Goal: Task Accomplishment & Management: Manage account settings

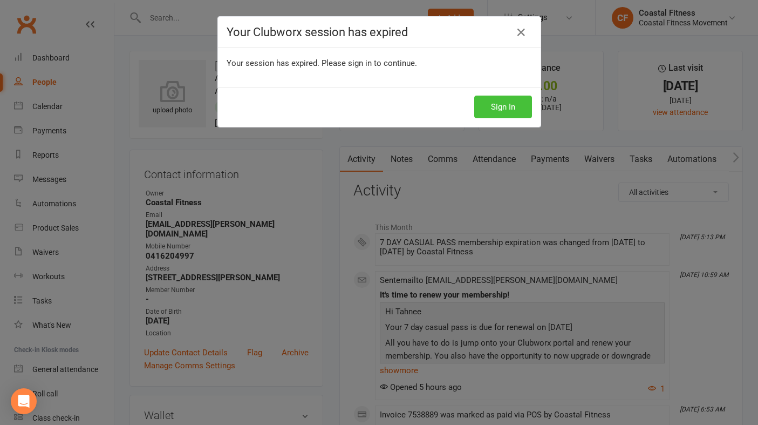
click at [505, 111] on button "Sign In" at bounding box center [503, 106] width 58 height 23
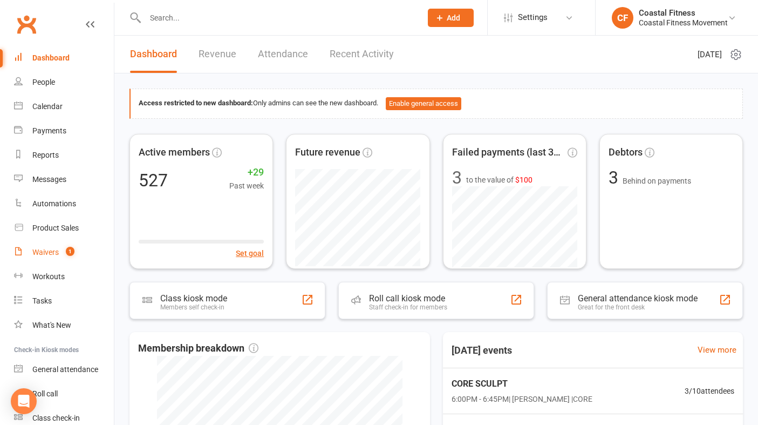
click at [50, 257] on link "Waivers 1" at bounding box center [64, 252] width 100 height 24
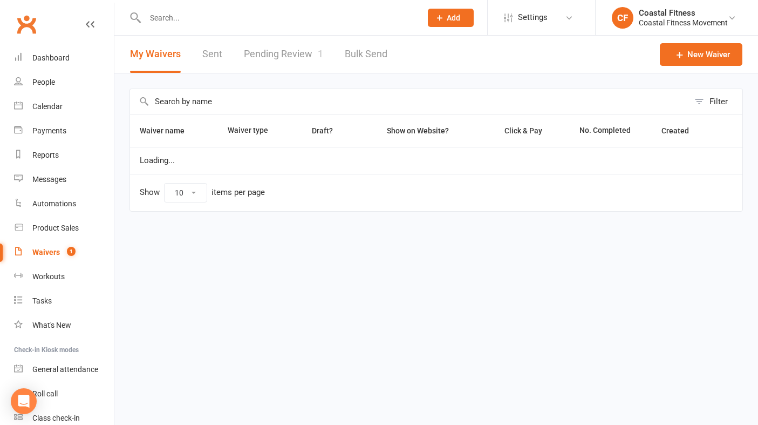
select select "25"
click at [292, 57] on link "Pending Review 1" at bounding box center [283, 54] width 79 height 37
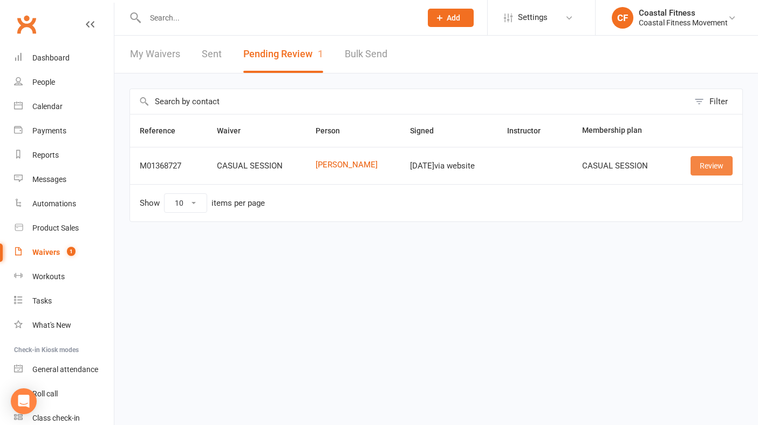
click at [706, 163] on link "Review" at bounding box center [712, 165] width 42 height 19
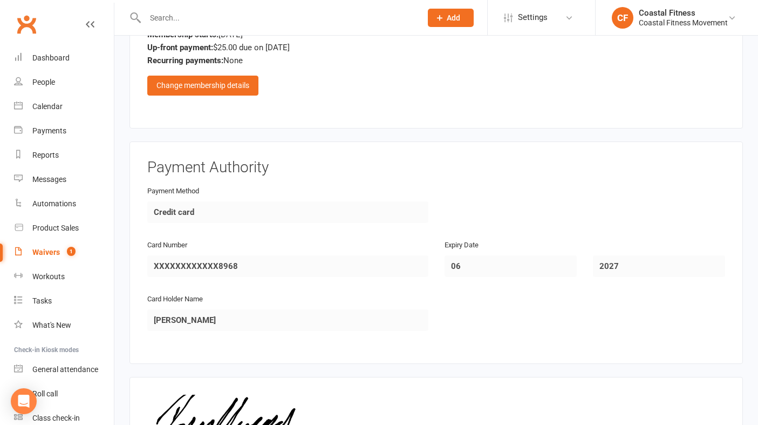
scroll to position [969, 0]
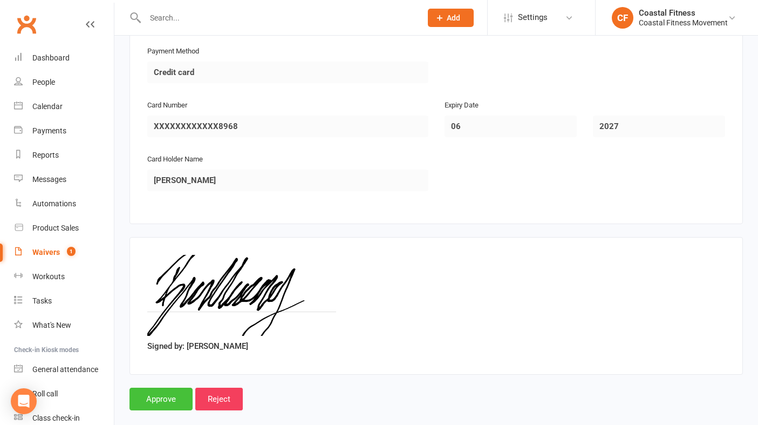
click at [161, 387] on input "Approve" at bounding box center [160, 398] width 63 height 23
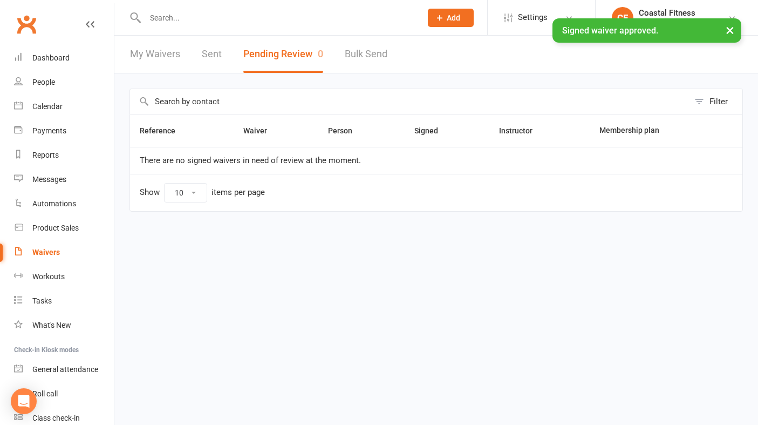
click at [195, 7] on div at bounding box center [271, 17] width 284 height 35
click at [182, 18] on div "× Signed waiver approved." at bounding box center [372, 18] width 744 height 0
click at [174, 15] on input "text" at bounding box center [278, 17] width 272 height 15
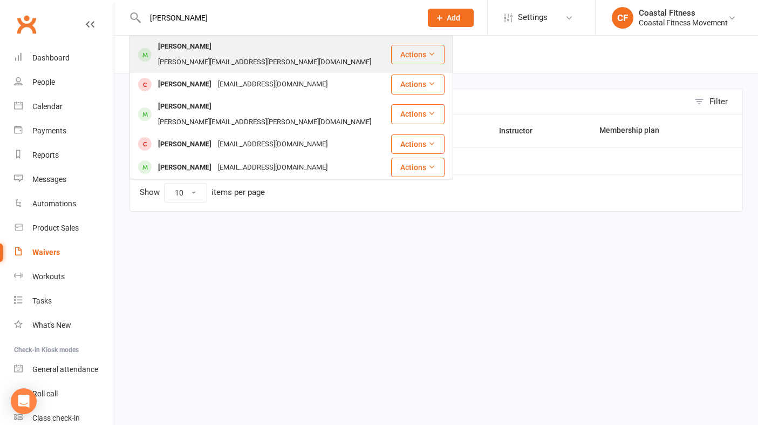
type input "[PERSON_NAME]"
click at [184, 43] on div "[PERSON_NAME]" at bounding box center [185, 47] width 60 height 16
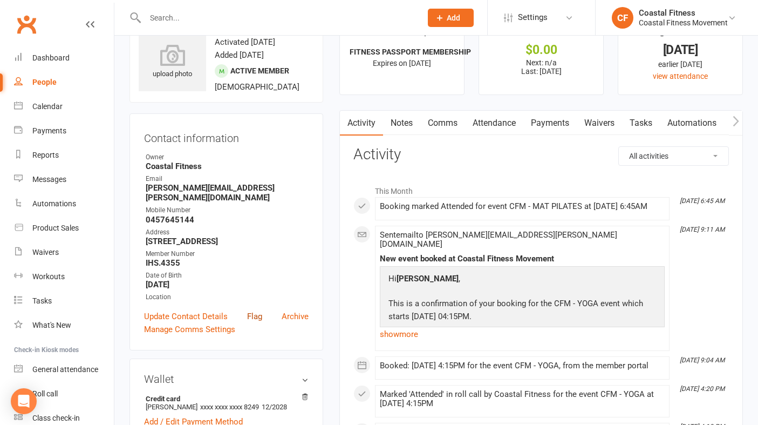
scroll to position [40, 0]
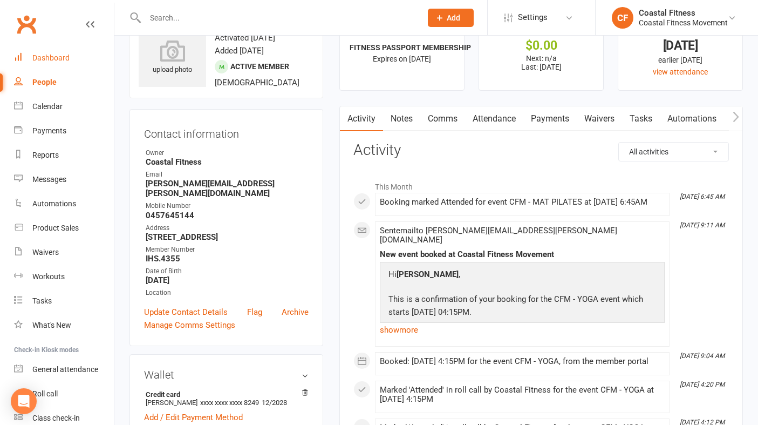
click at [71, 59] on link "Dashboard" at bounding box center [64, 58] width 100 height 24
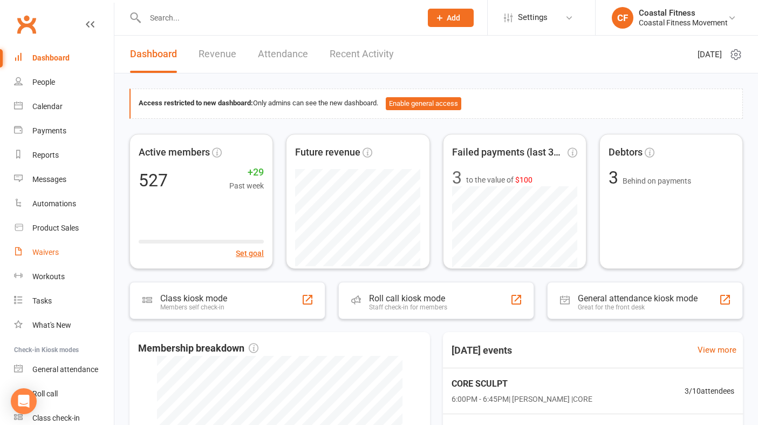
click at [40, 249] on div "Waivers" at bounding box center [45, 252] width 26 height 9
select select "25"
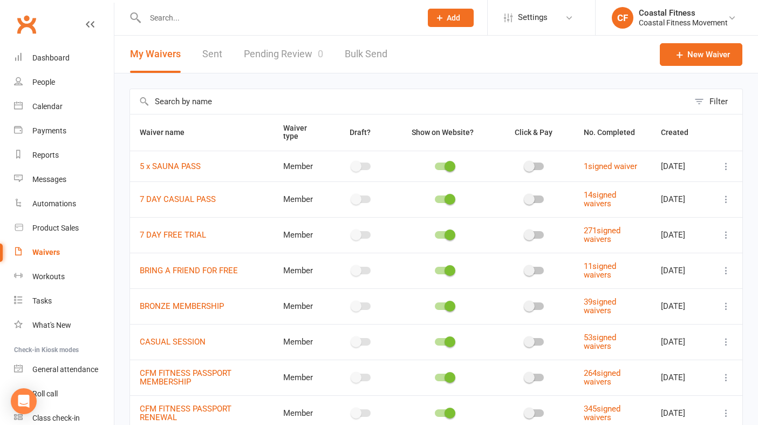
click at [286, 53] on link "Pending Review 0" at bounding box center [283, 54] width 79 height 37
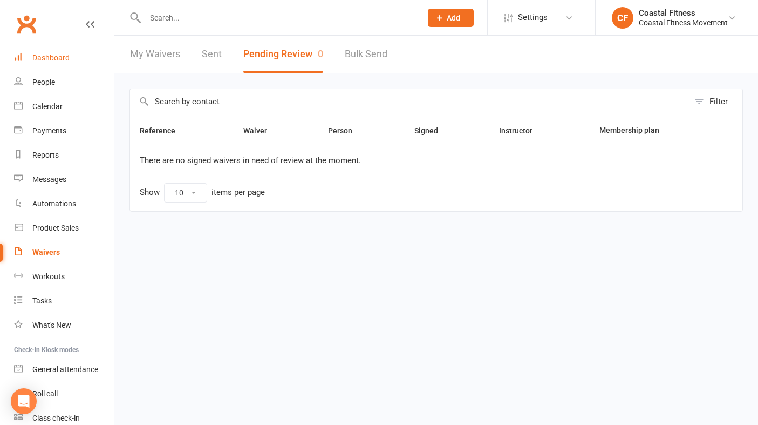
click at [60, 58] on div "Dashboard" at bounding box center [50, 57] width 37 height 9
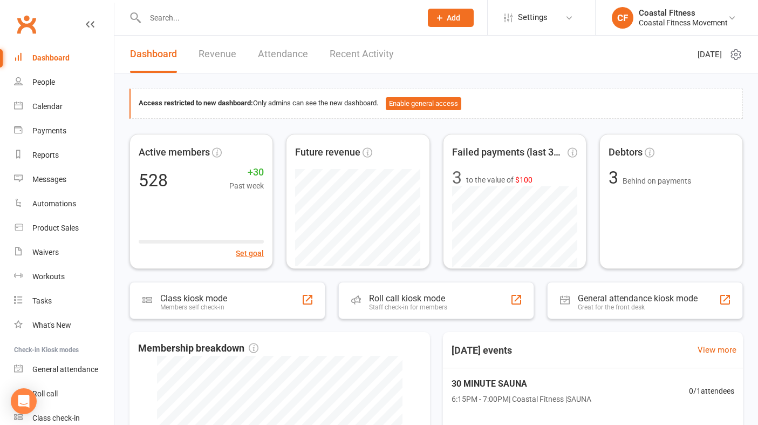
click at [226, 56] on link "Revenue" at bounding box center [218, 54] width 38 height 37
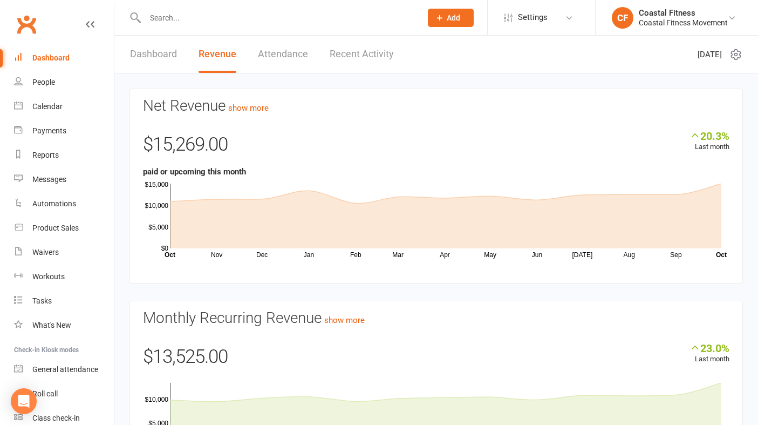
click at [265, 62] on link "Attendance" at bounding box center [283, 54] width 50 height 37
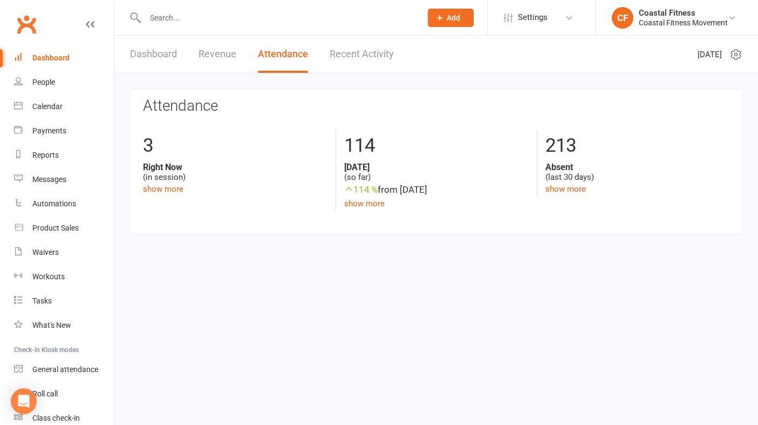
click at [161, 56] on link "Dashboard" at bounding box center [153, 54] width 47 height 37
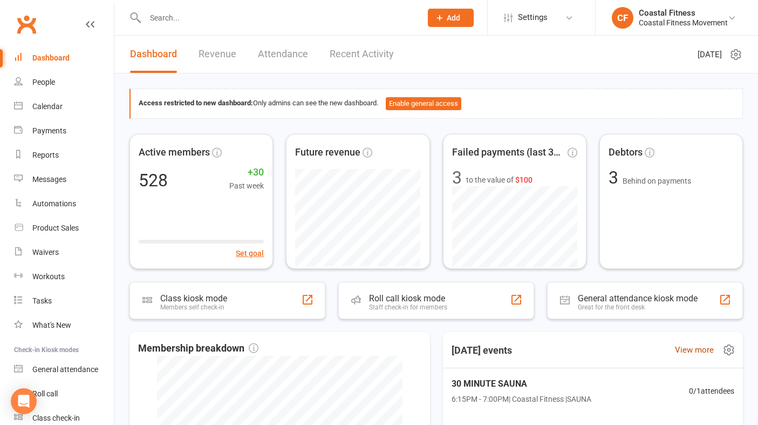
click at [712, 350] on link "View more" at bounding box center [694, 349] width 39 height 13
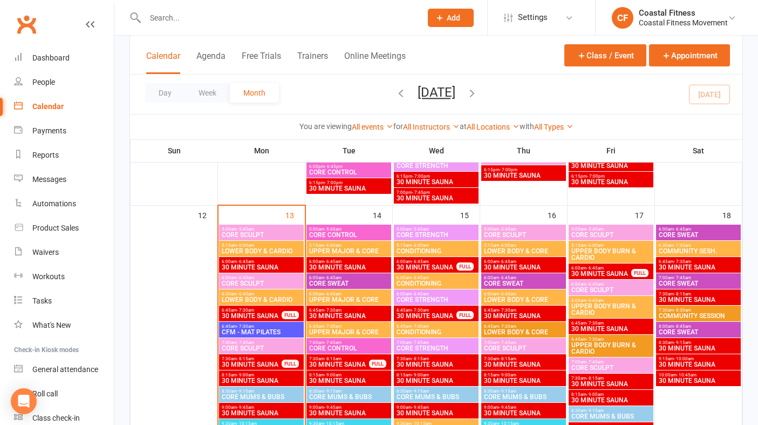
scroll to position [872, 0]
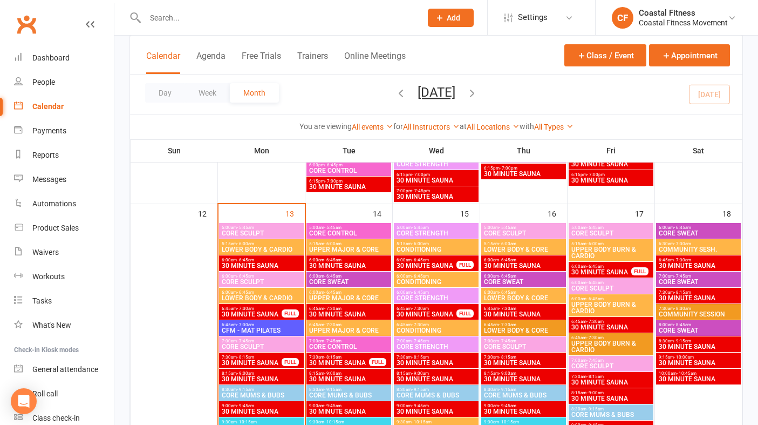
click at [334, 227] on span "- 5:45am" at bounding box center [332, 227] width 17 height 5
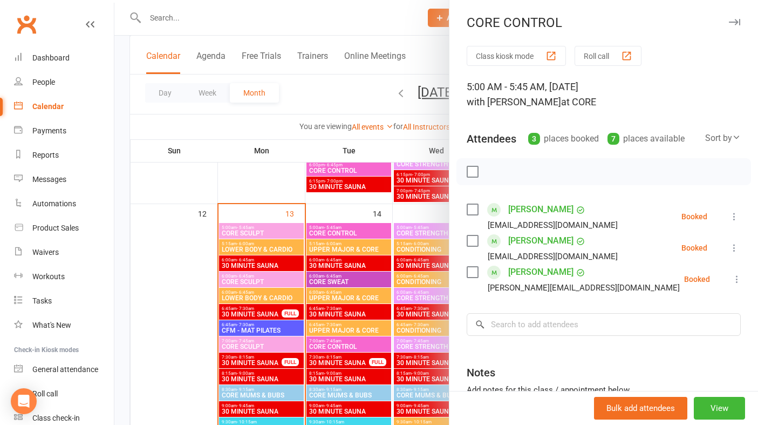
click at [736, 20] on icon "button" at bounding box center [734, 22] width 11 height 6
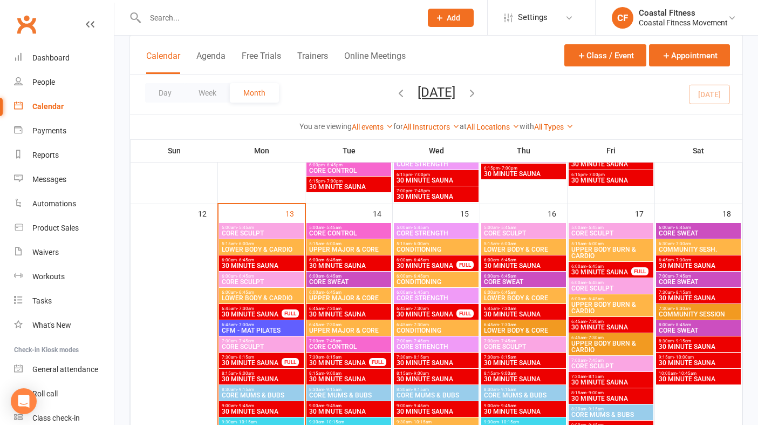
click at [353, 250] on span "UPPER MAJOR & CORE" at bounding box center [349, 249] width 80 height 6
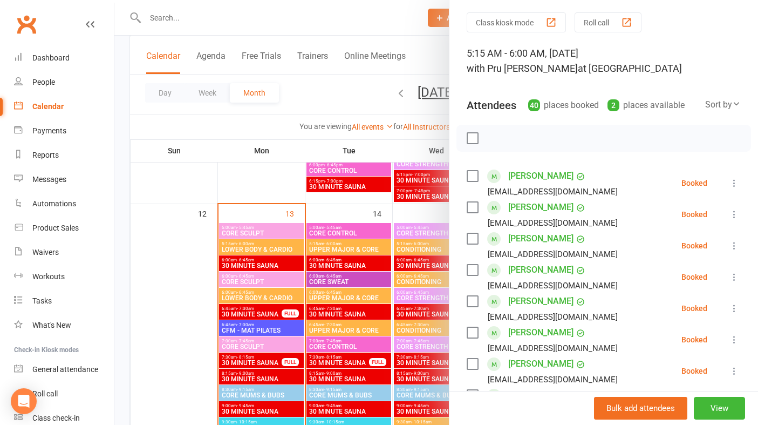
scroll to position [0, 0]
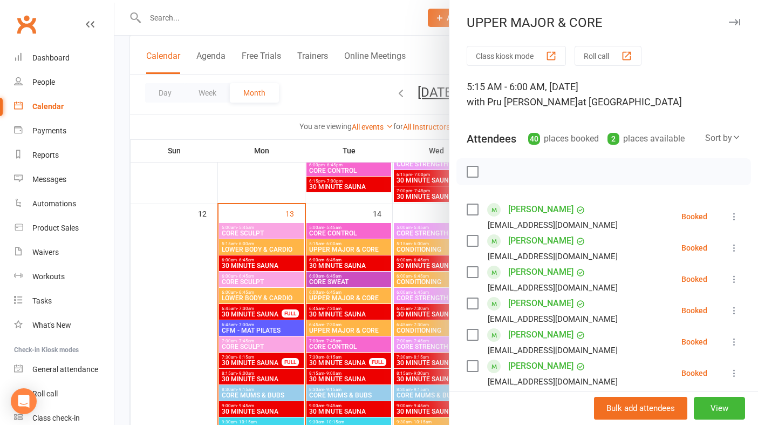
click at [730, 23] on icon "button" at bounding box center [734, 22] width 11 height 6
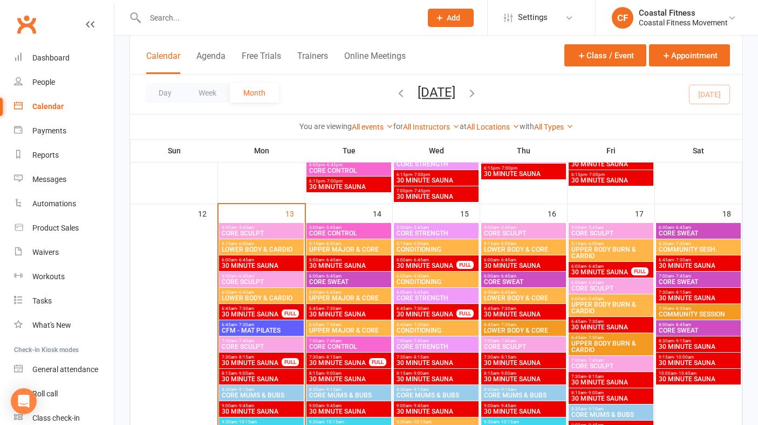
click at [344, 267] on span "30 MINUTE SAUNA" at bounding box center [349, 265] width 80 height 6
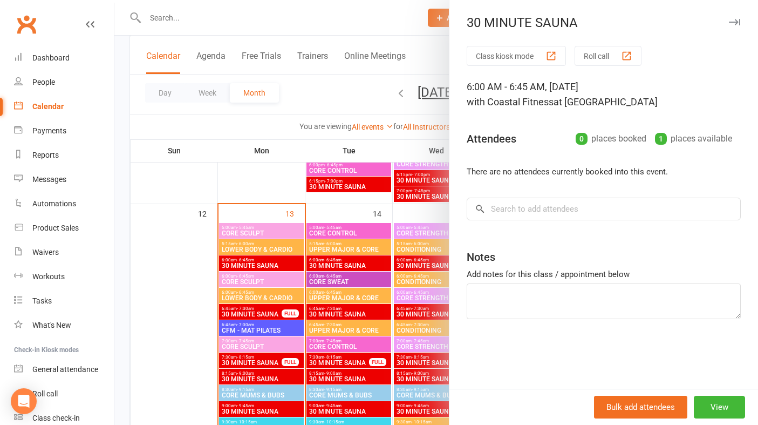
click at [734, 22] on icon "button" at bounding box center [734, 22] width 11 height 6
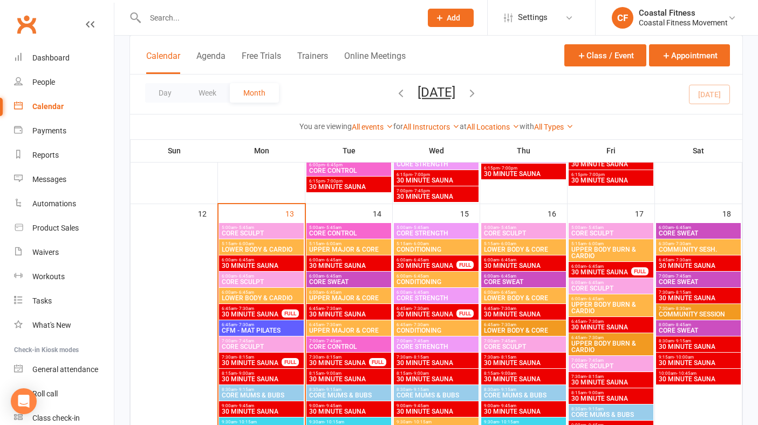
click at [338, 278] on span "CORE SWEAT" at bounding box center [349, 281] width 80 height 6
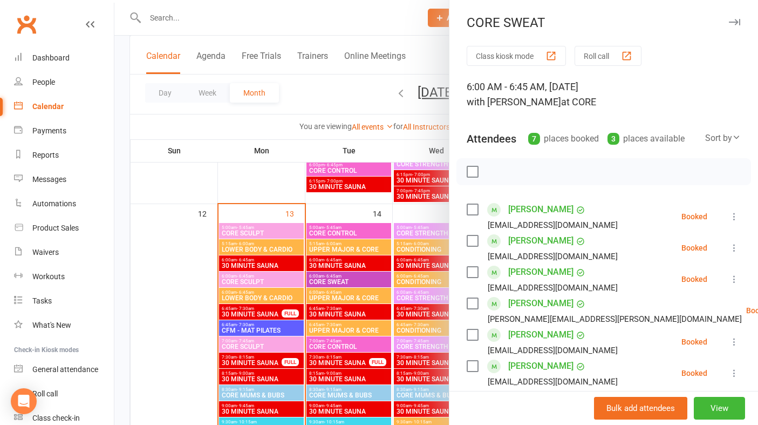
click at [732, 17] on button "button" at bounding box center [734, 22] width 13 height 13
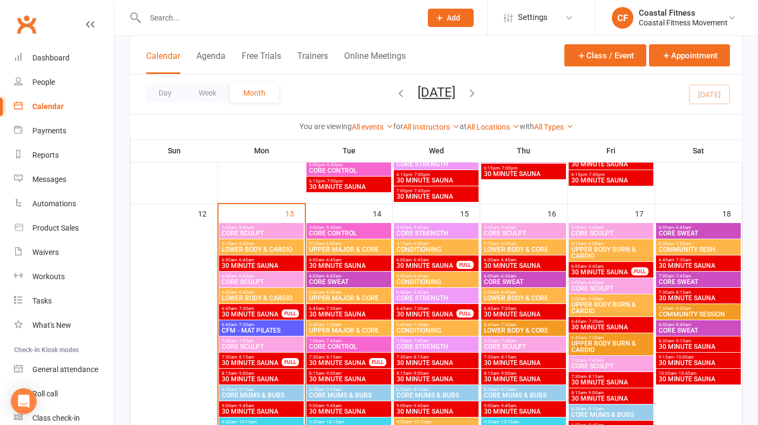
click at [347, 296] on span "UPPER MAJOR & CORE" at bounding box center [349, 298] width 80 height 6
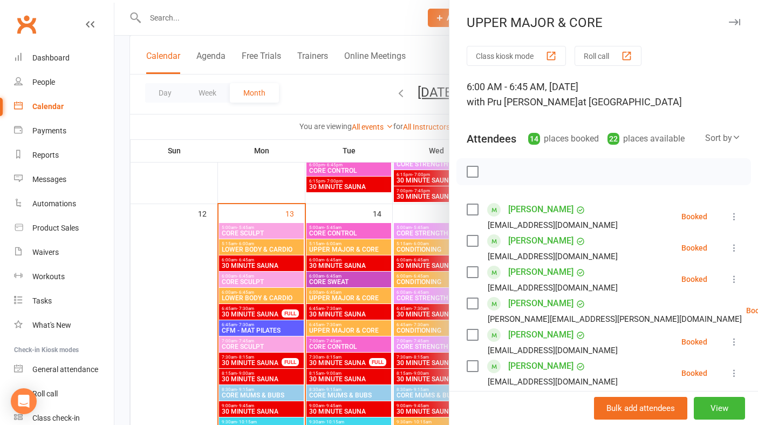
click at [737, 18] on button "button" at bounding box center [734, 22] width 13 height 13
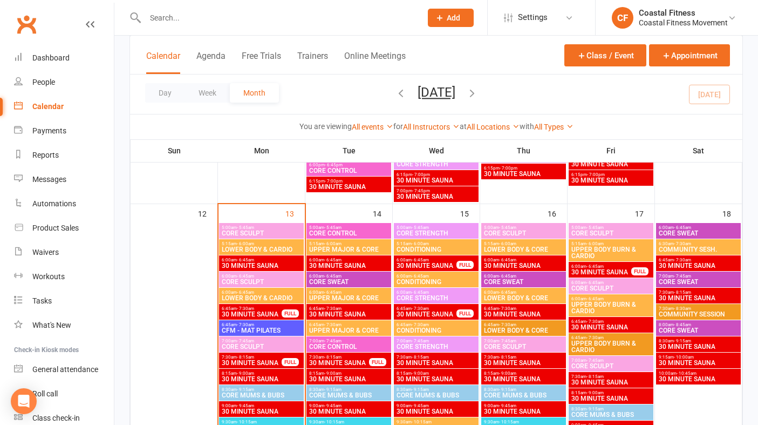
click at [334, 296] on span "UPPER MAJOR & CORE" at bounding box center [349, 298] width 80 height 6
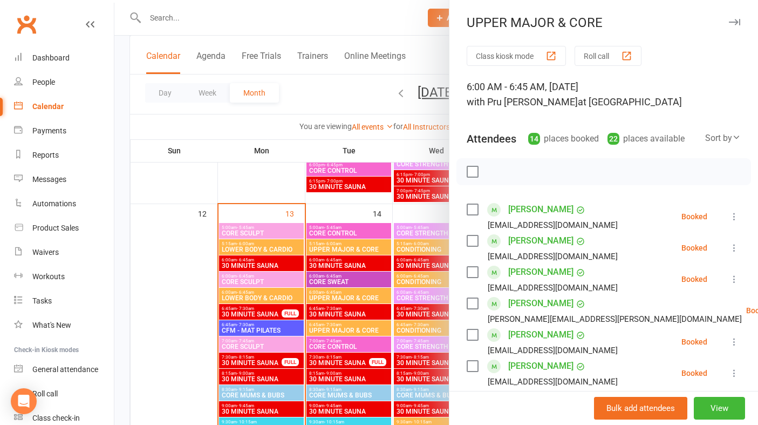
click at [734, 22] on icon "button" at bounding box center [734, 22] width 11 height 6
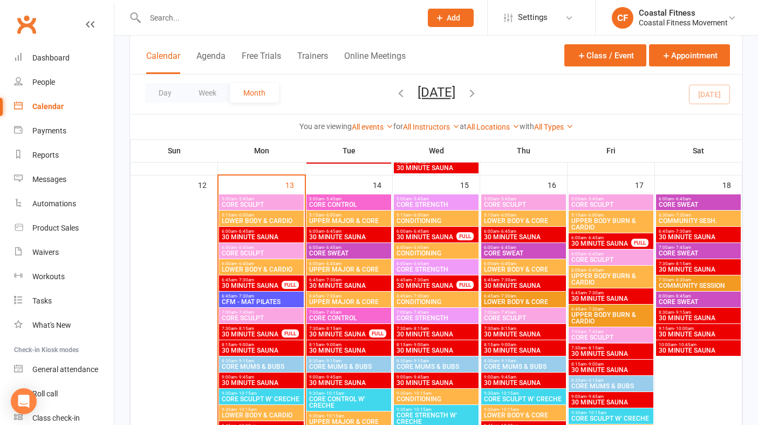
scroll to position [909, 0]
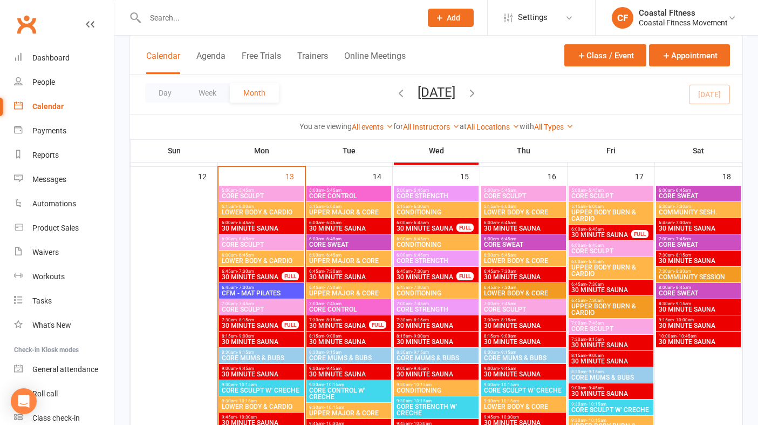
click at [345, 291] on span "UPPER MAJOR & CORE" at bounding box center [349, 293] width 80 height 6
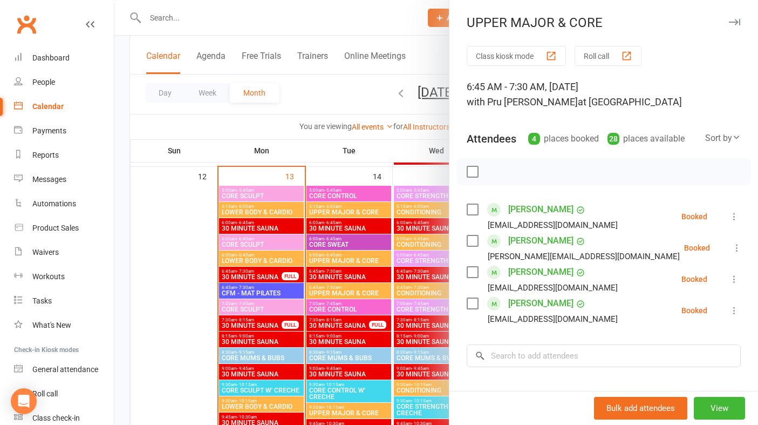
click at [734, 18] on button "button" at bounding box center [734, 22] width 13 height 13
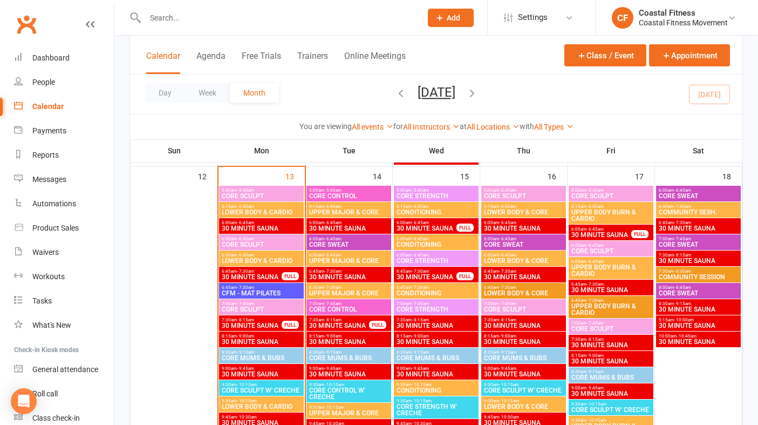
click at [333, 308] on span "CORE CONTROL" at bounding box center [349, 309] width 80 height 6
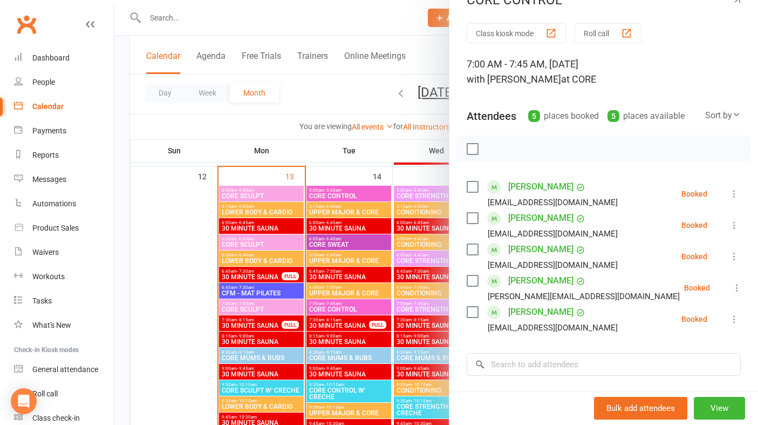
scroll to position [0, 0]
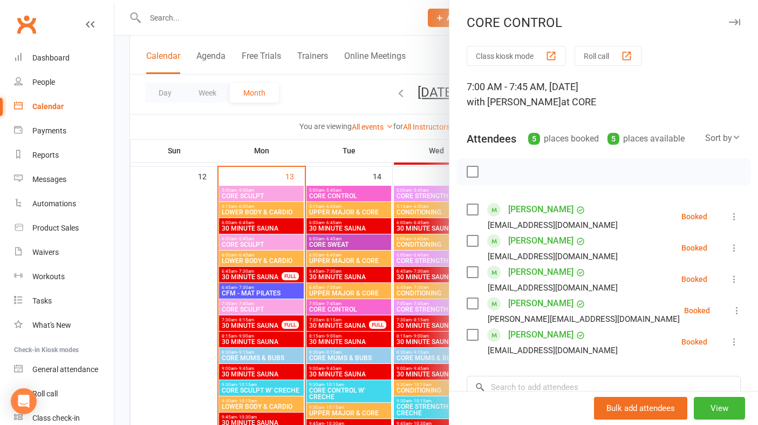
click at [734, 16] on button "button" at bounding box center [734, 22] width 13 height 13
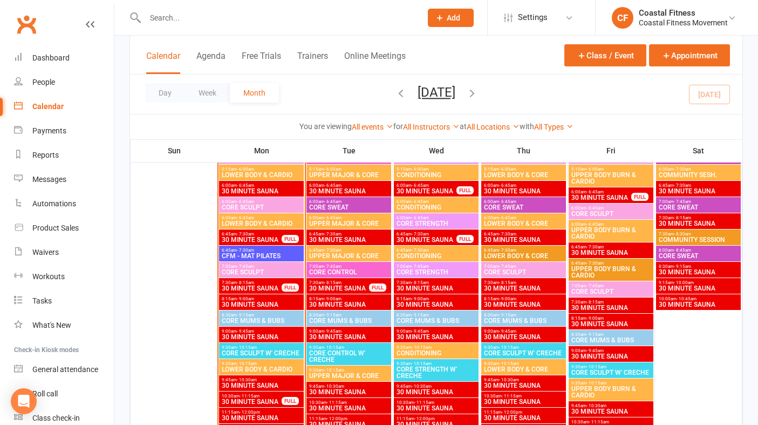
scroll to position [948, 0]
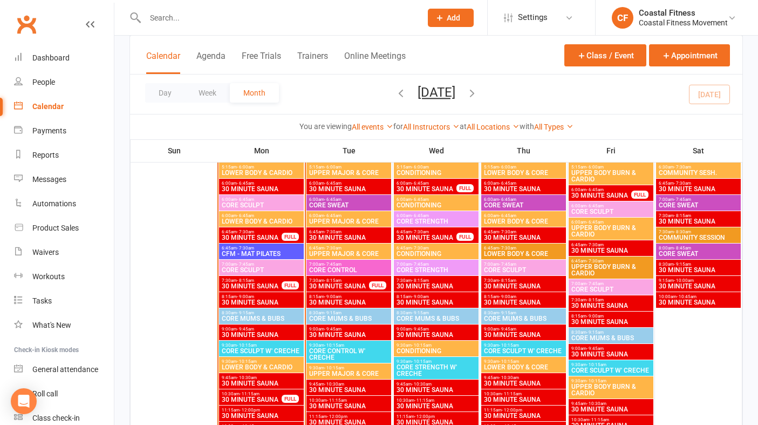
click at [344, 312] on span "8:30am - 9:15am" at bounding box center [349, 312] width 80 height 5
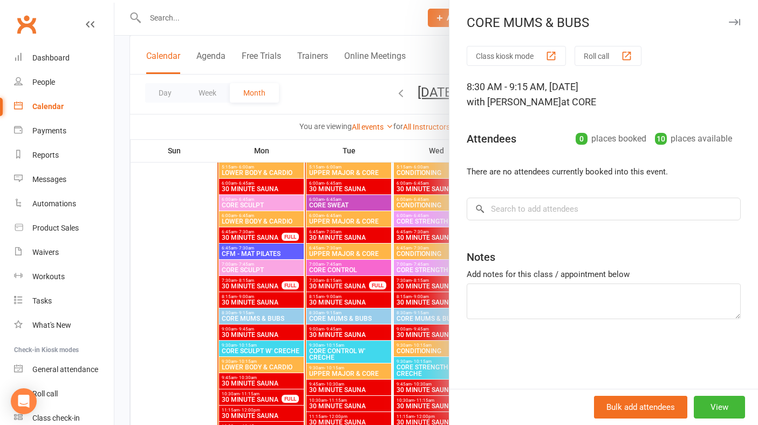
click at [730, 21] on icon "button" at bounding box center [734, 22] width 11 height 6
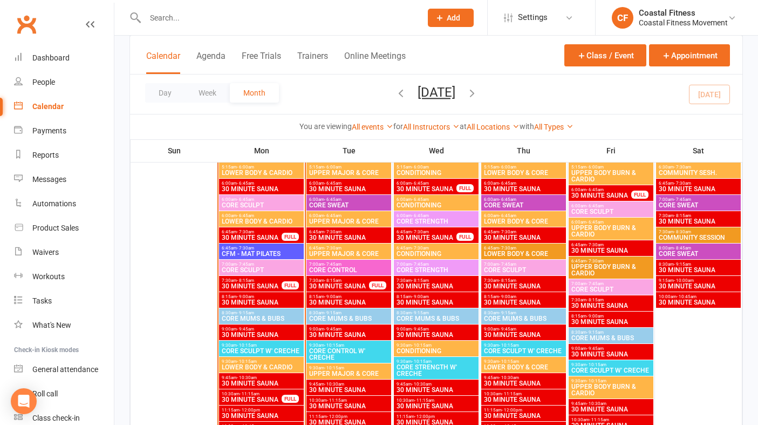
click at [350, 199] on span "6:00am - 6:45am" at bounding box center [349, 199] width 80 height 5
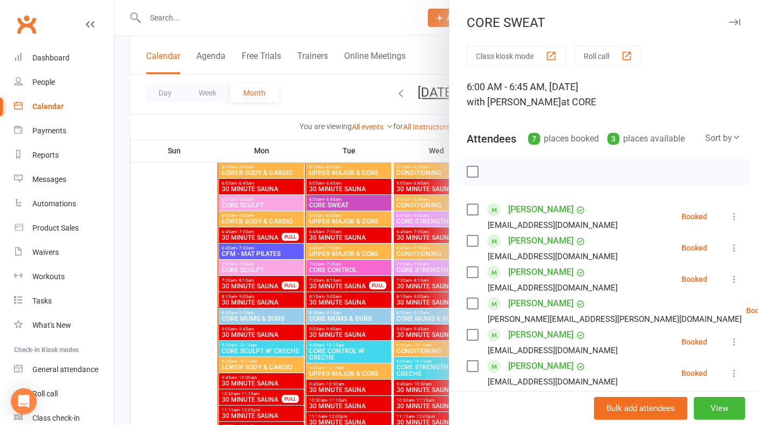
click at [734, 17] on button "button" at bounding box center [734, 22] width 13 height 13
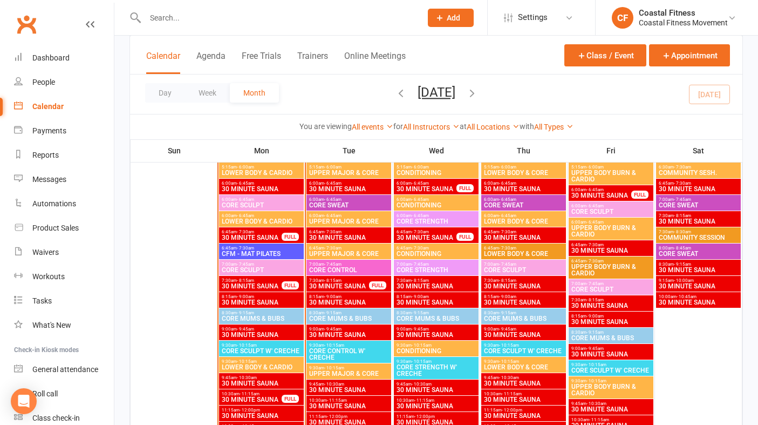
click at [339, 263] on span "- 7:45am" at bounding box center [332, 264] width 17 height 5
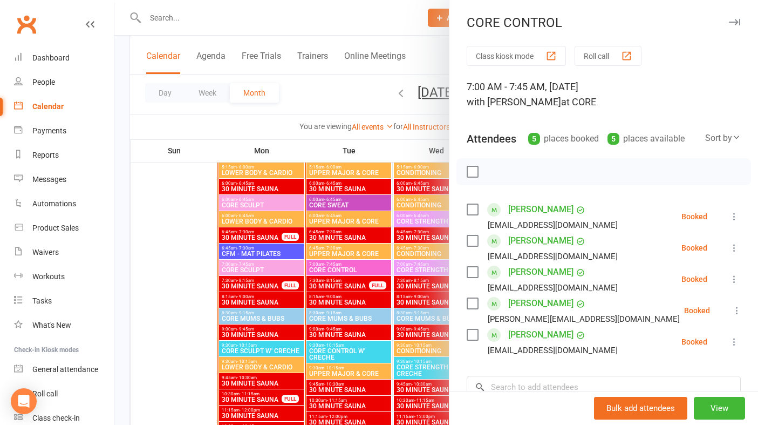
click at [736, 21] on icon "button" at bounding box center [734, 22] width 11 height 6
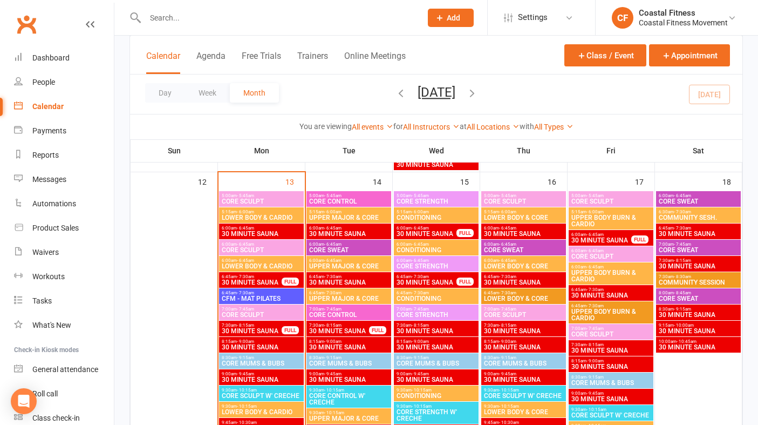
scroll to position [898, 0]
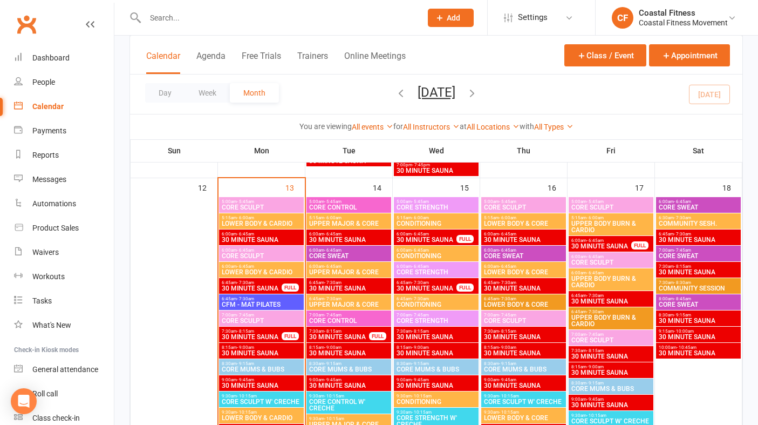
click at [364, 204] on span "CORE CONTROL" at bounding box center [349, 207] width 80 height 6
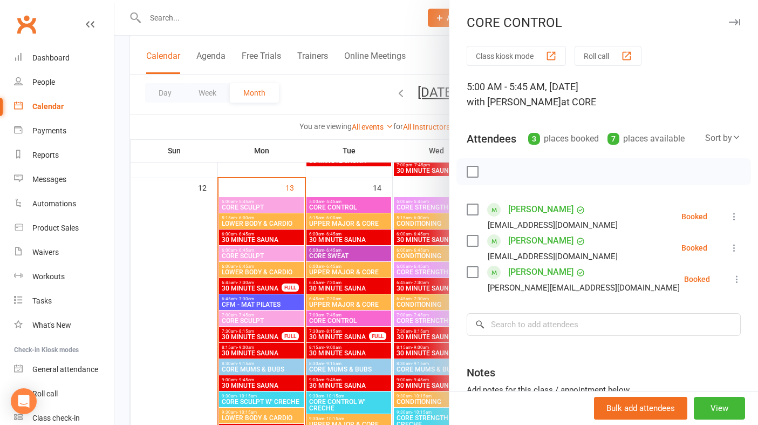
click at [736, 19] on icon "button" at bounding box center [734, 22] width 11 height 6
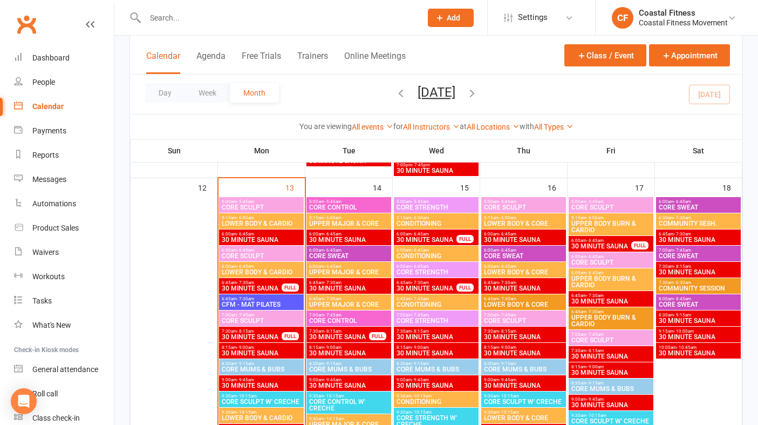
click at [359, 248] on span "6:00am - 6:45am" at bounding box center [349, 250] width 80 height 5
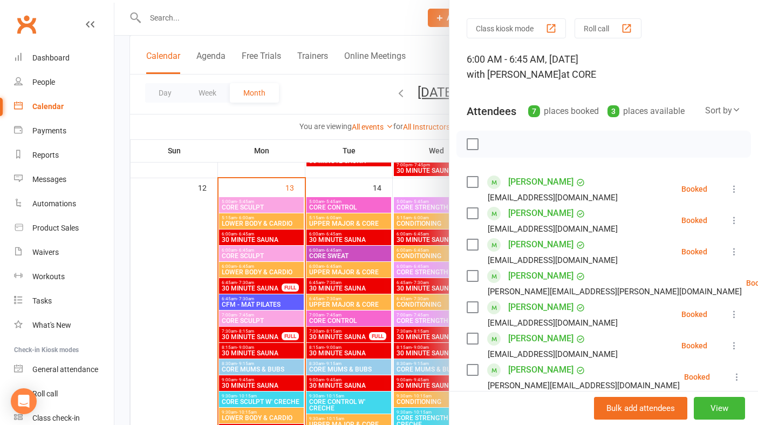
scroll to position [0, 0]
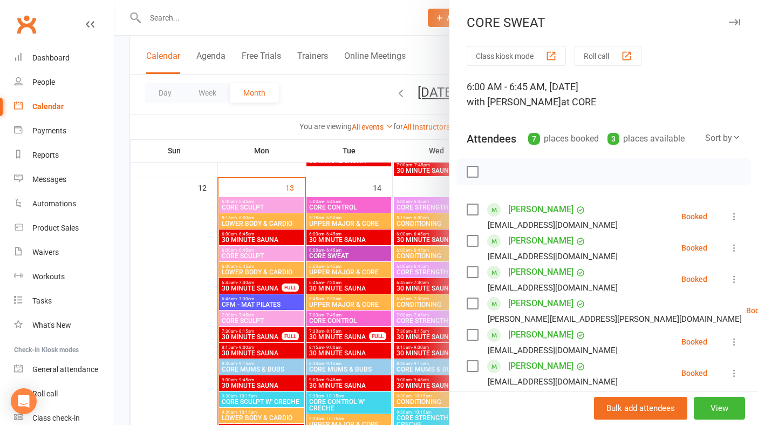
click at [732, 19] on icon "button" at bounding box center [734, 22] width 11 height 6
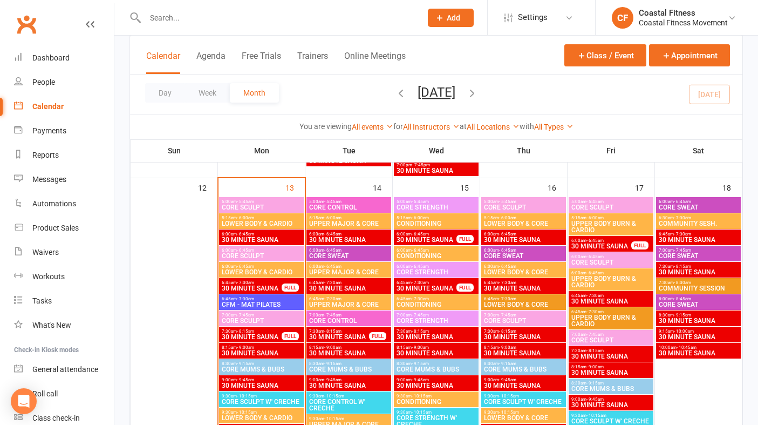
click at [330, 316] on span "- 7:45am" at bounding box center [332, 314] width 17 height 5
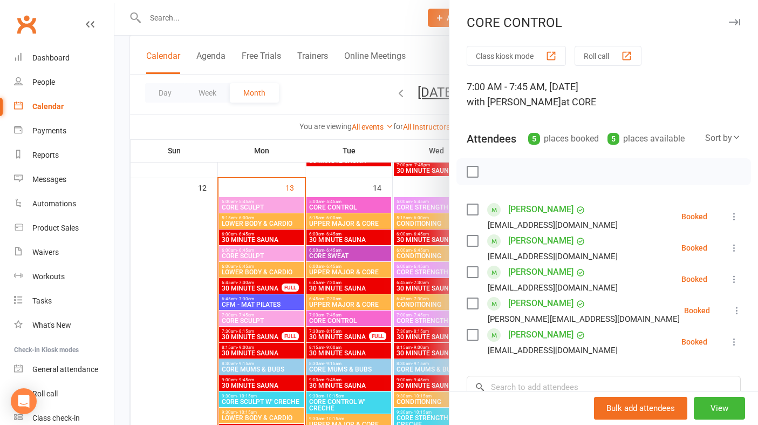
click at [738, 16] on button "button" at bounding box center [734, 22] width 13 height 13
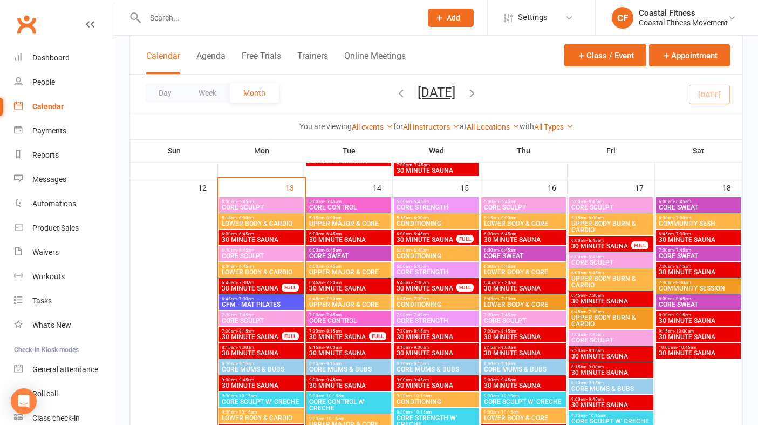
click at [333, 207] on span "CORE CONTROL" at bounding box center [349, 207] width 80 height 6
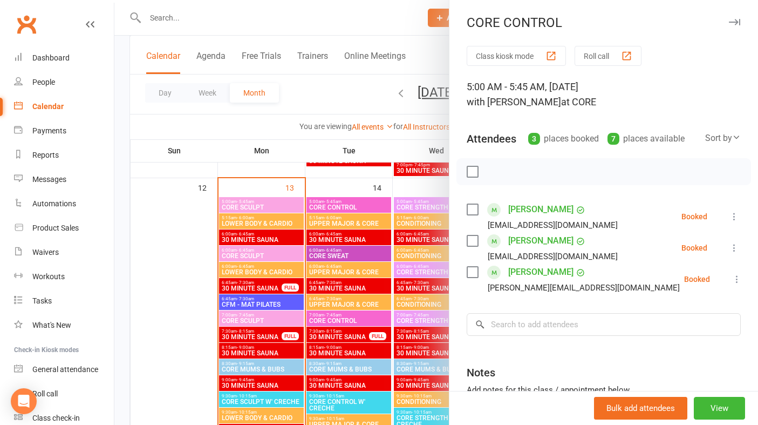
click at [734, 22] on icon "button" at bounding box center [734, 22] width 11 height 6
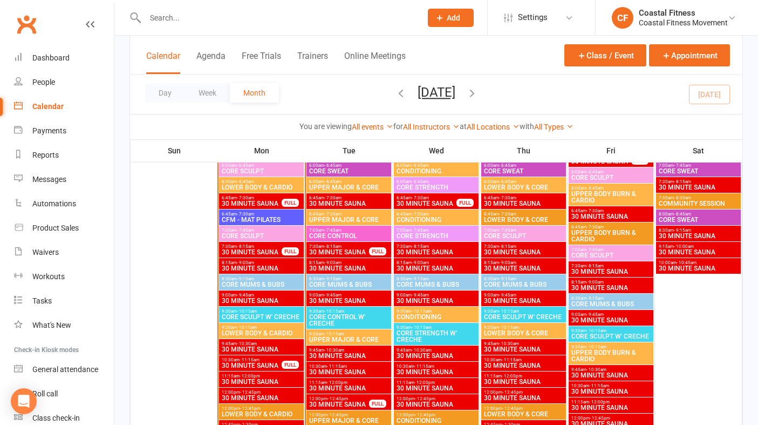
scroll to position [983, 0]
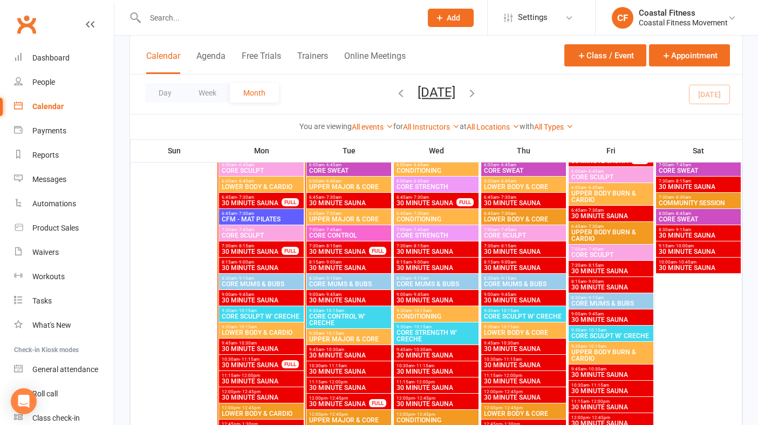
click at [350, 282] on span "CORE MUMS & BUBS" at bounding box center [349, 284] width 80 height 6
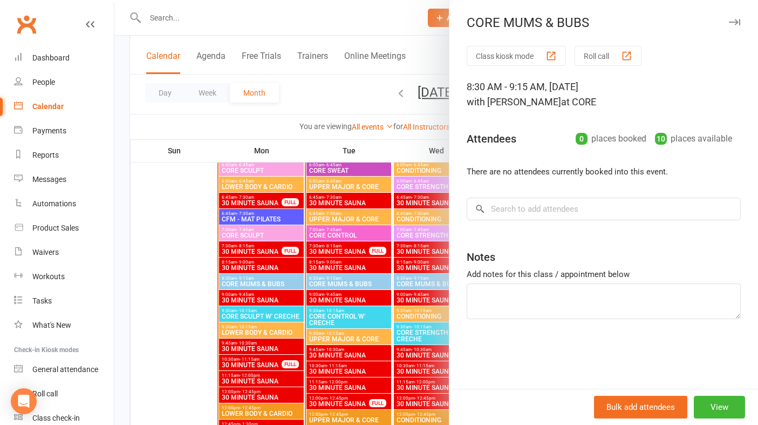
click at [736, 18] on button "button" at bounding box center [734, 22] width 13 height 13
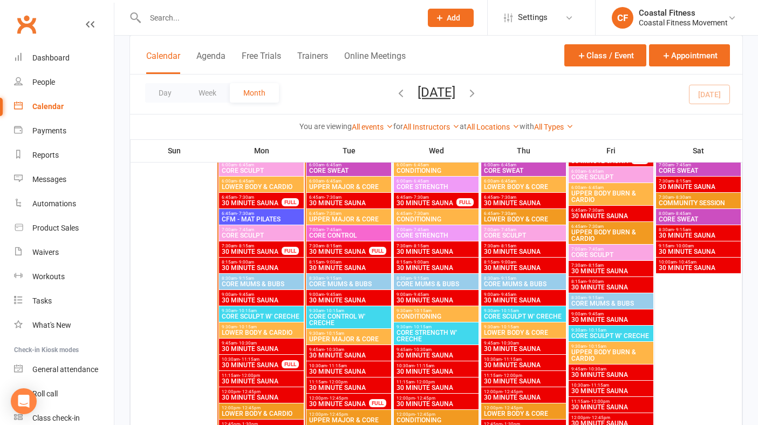
click at [343, 324] on span "CORE CONTROL W' CRECHE" at bounding box center [349, 319] width 80 height 13
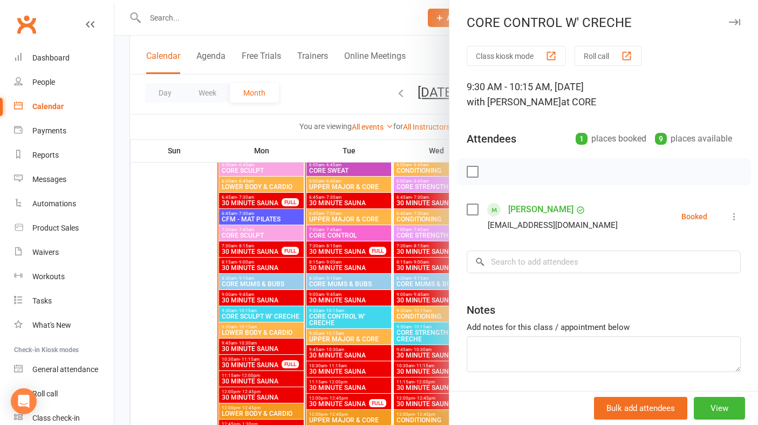
click at [736, 18] on button "button" at bounding box center [734, 22] width 13 height 13
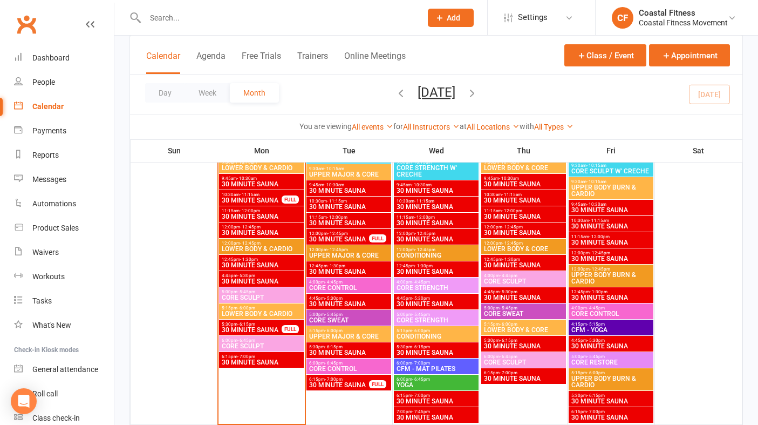
scroll to position [1150, 0]
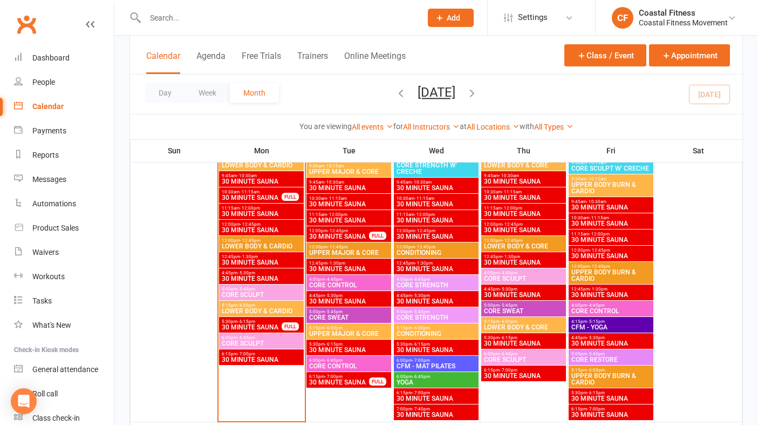
click at [340, 282] on span "CORE CONTROL" at bounding box center [349, 285] width 80 height 6
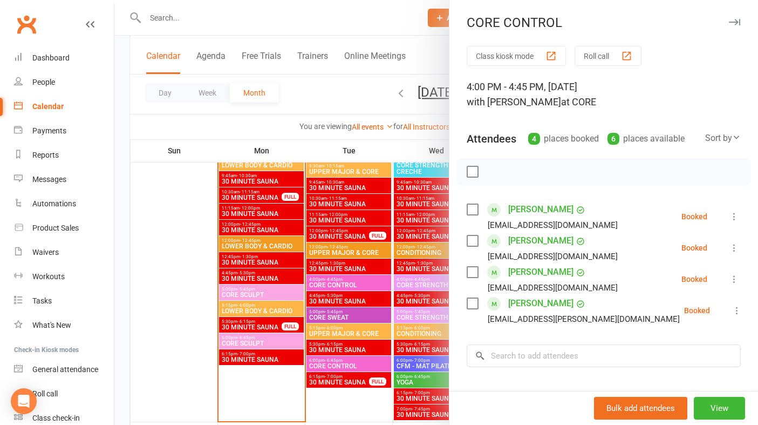
click at [735, 22] on icon "button" at bounding box center [734, 22] width 11 height 6
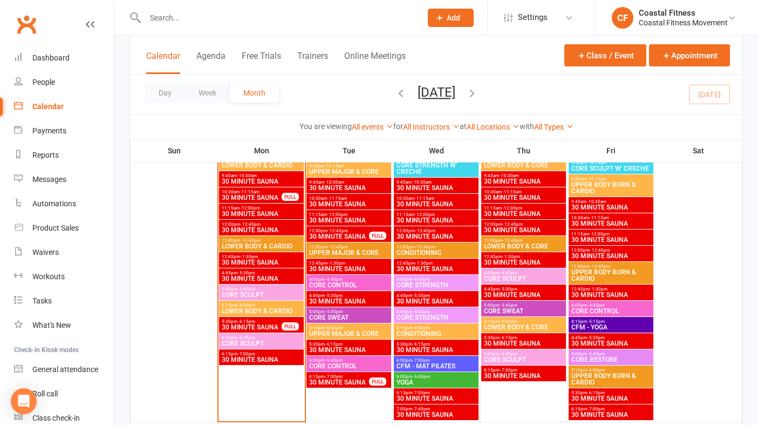
click at [324, 314] on span "CORE SWEAT" at bounding box center [349, 317] width 80 height 6
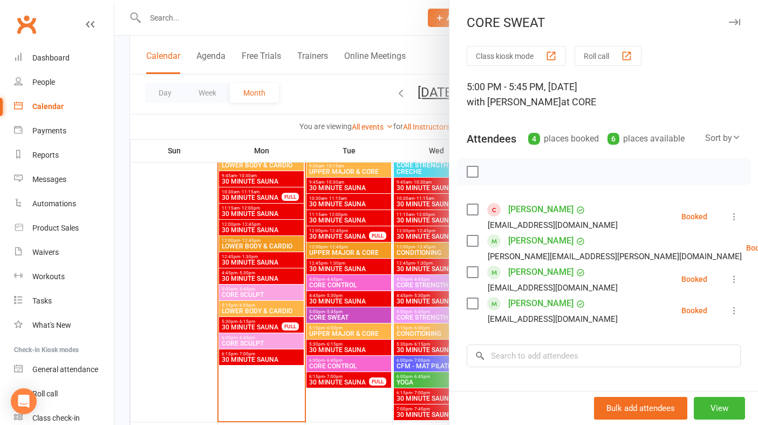
click at [734, 23] on icon "button" at bounding box center [734, 22] width 11 height 6
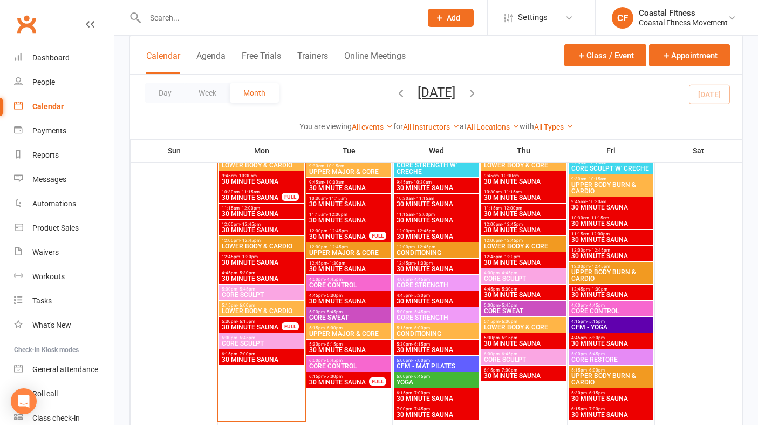
click at [337, 359] on span "- 6:45pm" at bounding box center [334, 360] width 18 height 5
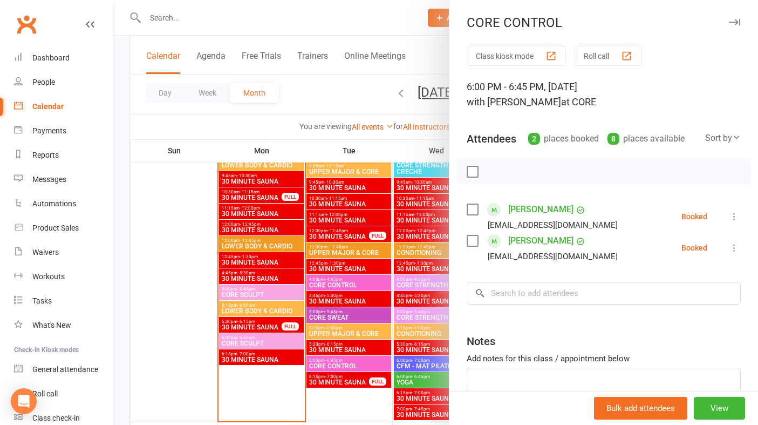
click at [736, 22] on icon "button" at bounding box center [734, 22] width 11 height 6
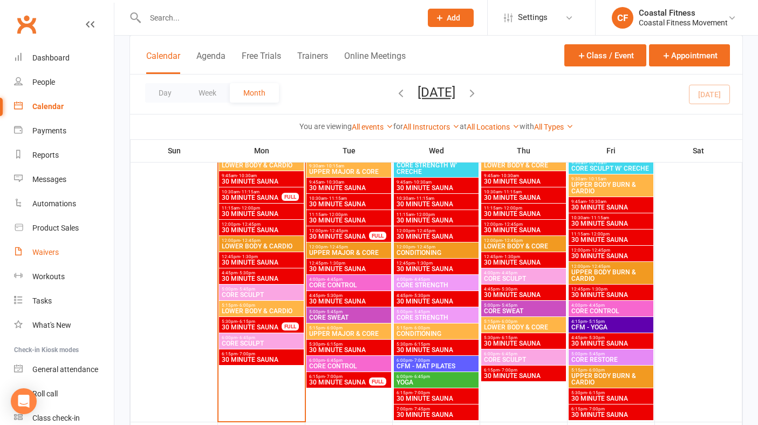
click at [49, 247] on link "Waivers" at bounding box center [64, 252] width 100 height 24
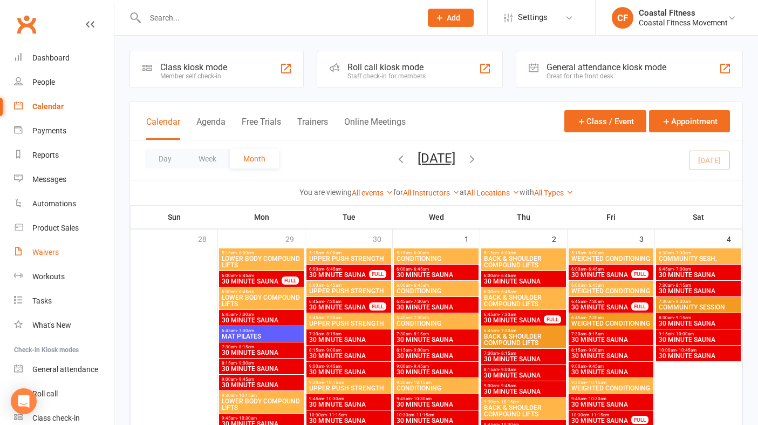
select select "25"
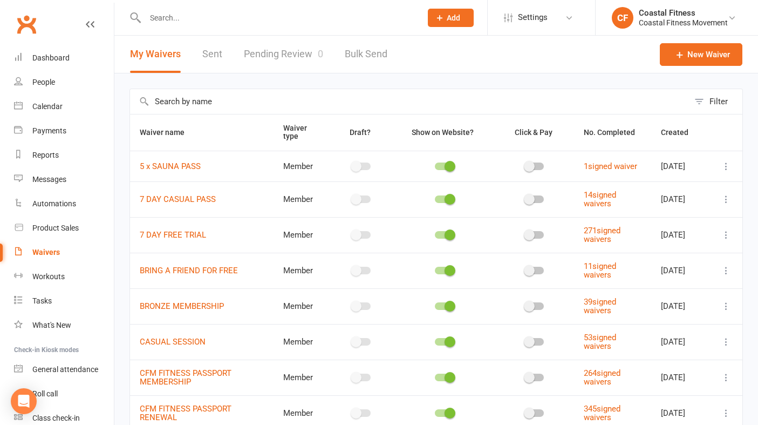
click at [280, 57] on link "Pending Review 0" at bounding box center [283, 54] width 79 height 37
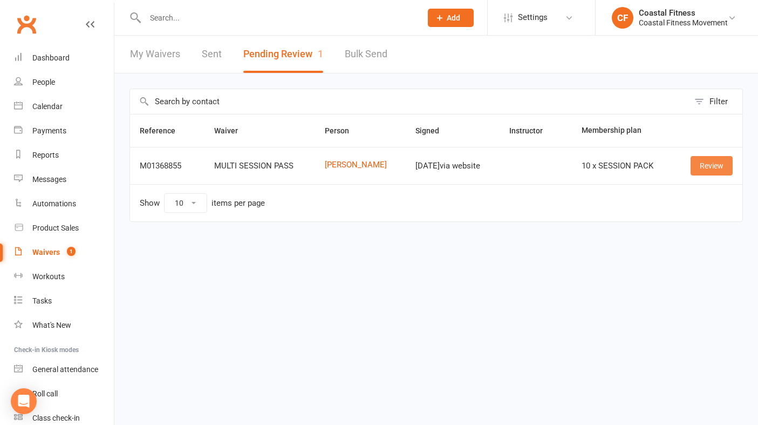
click at [706, 170] on link "Review" at bounding box center [712, 165] width 42 height 19
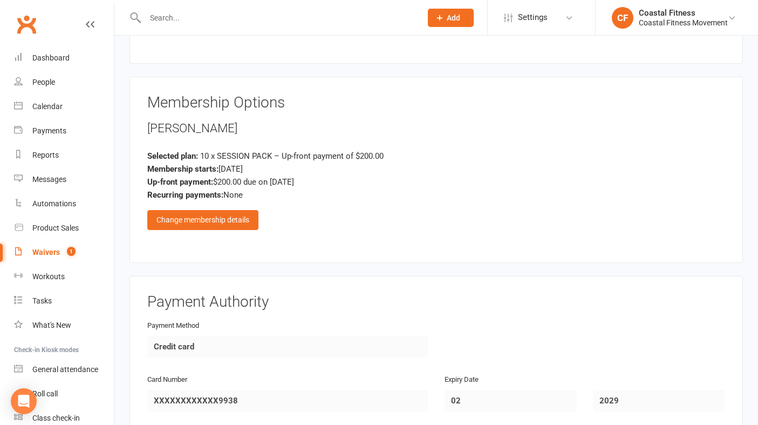
scroll to position [454, 0]
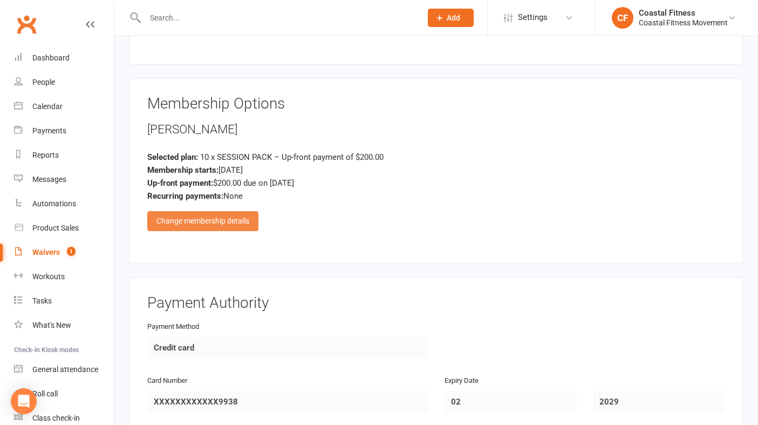
click at [216, 211] on div "Change membership details" at bounding box center [202, 220] width 111 height 19
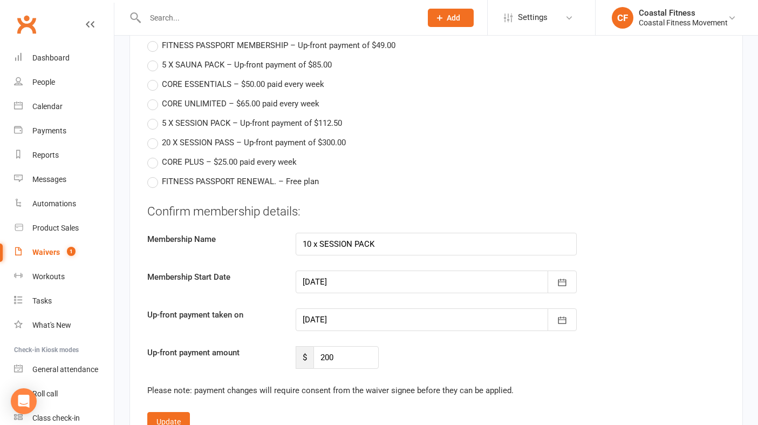
scroll to position [940, 0]
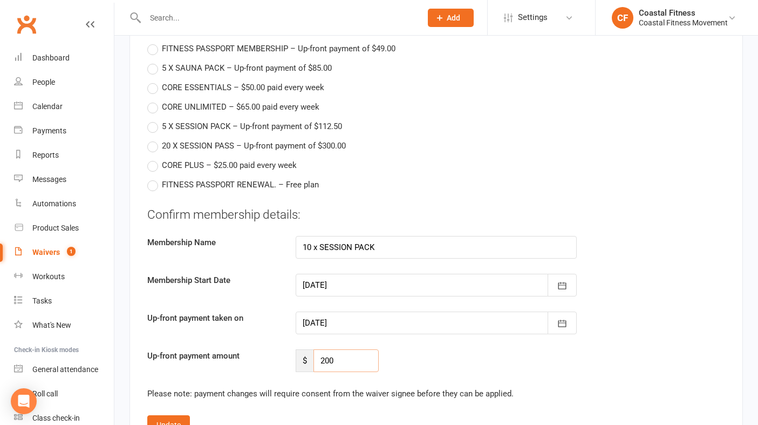
click at [353, 349] on input "200" at bounding box center [345, 360] width 65 height 23
type input "2"
type input "112.50"
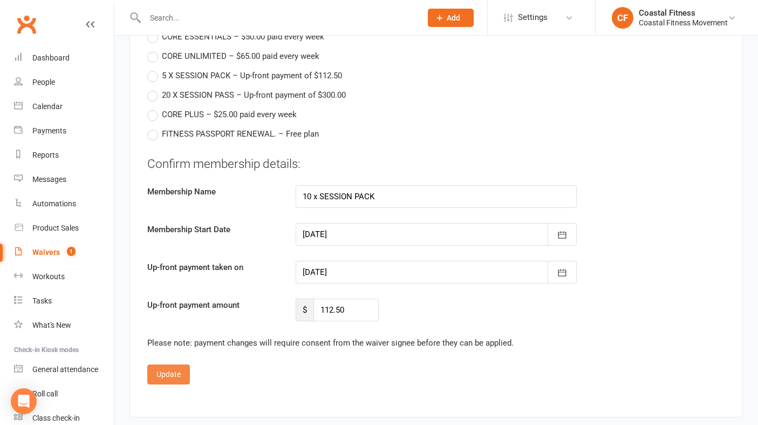
click at [172, 364] on button "Update" at bounding box center [168, 373] width 43 height 19
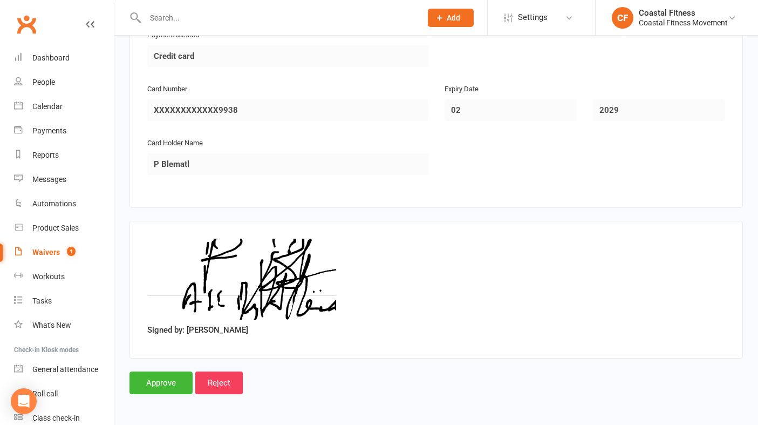
scroll to position [730, 0]
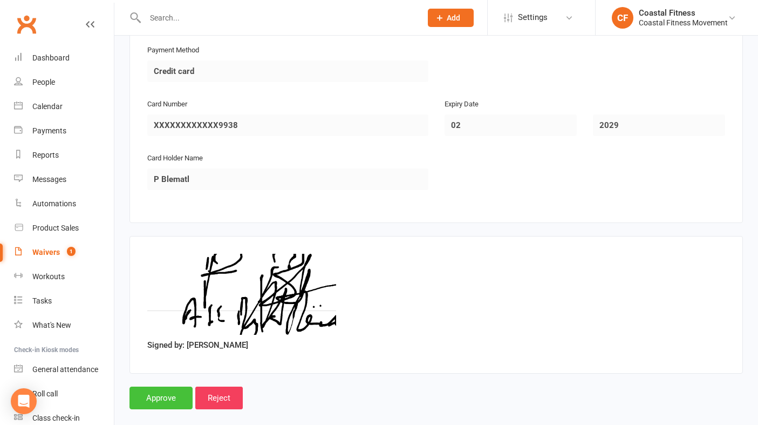
click at [163, 386] on input "Approve" at bounding box center [160, 397] width 63 height 23
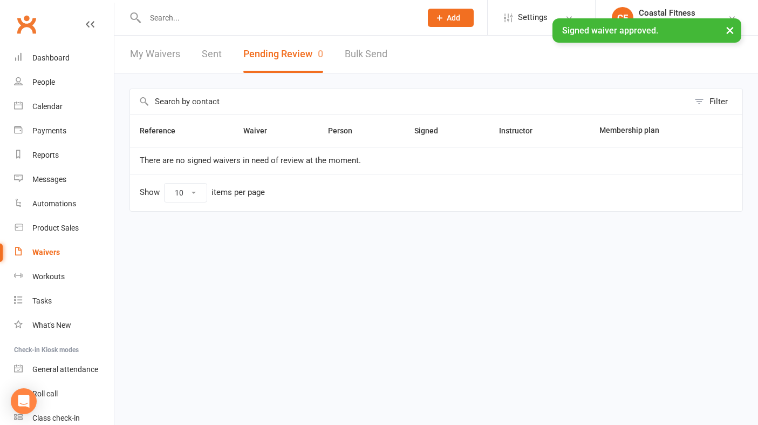
click at [186, 10] on input "text" at bounding box center [278, 17] width 272 height 15
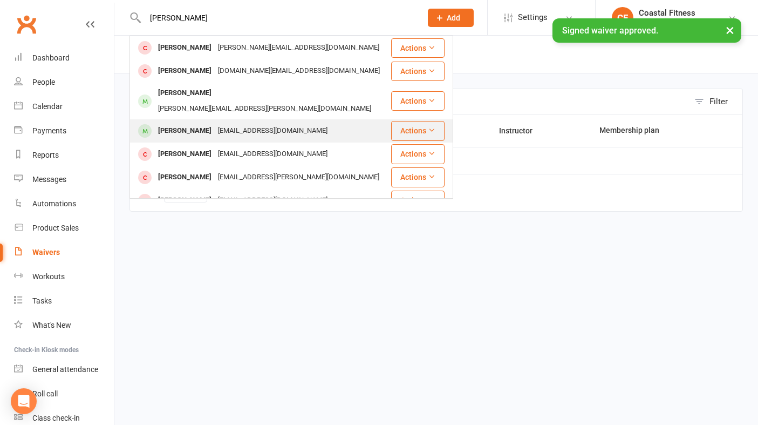
type input "[PERSON_NAME]"
click at [187, 123] on div "[PERSON_NAME]" at bounding box center [185, 131] width 60 height 16
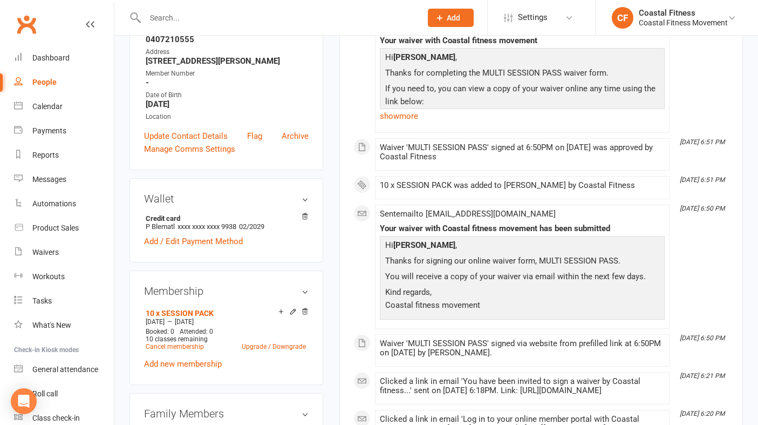
scroll to position [210, 0]
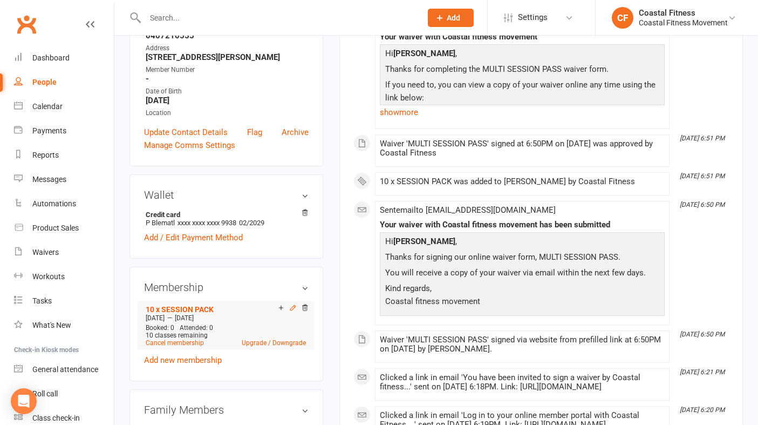
click at [292, 306] on icon at bounding box center [293, 308] width 8 height 8
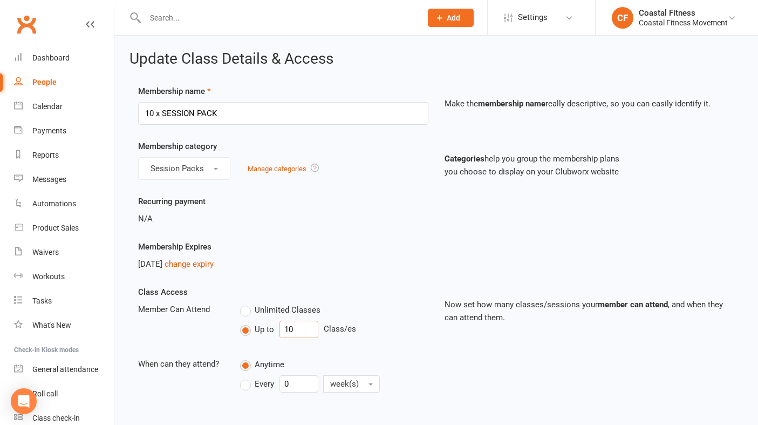
click at [297, 328] on input "10" at bounding box center [298, 328] width 39 height 17
type input "1"
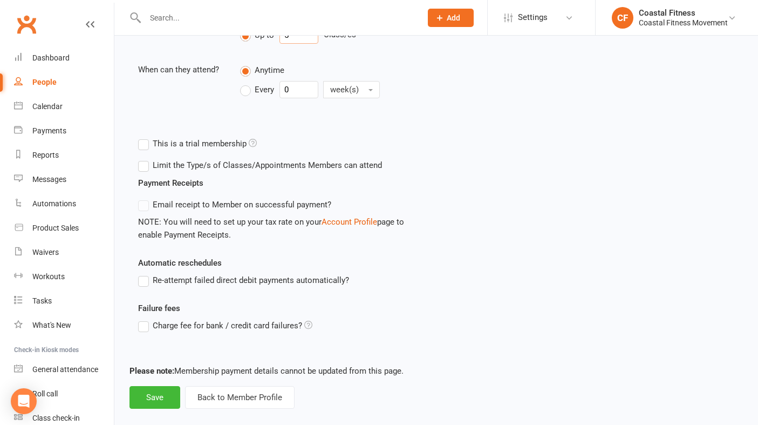
scroll to position [297, 0]
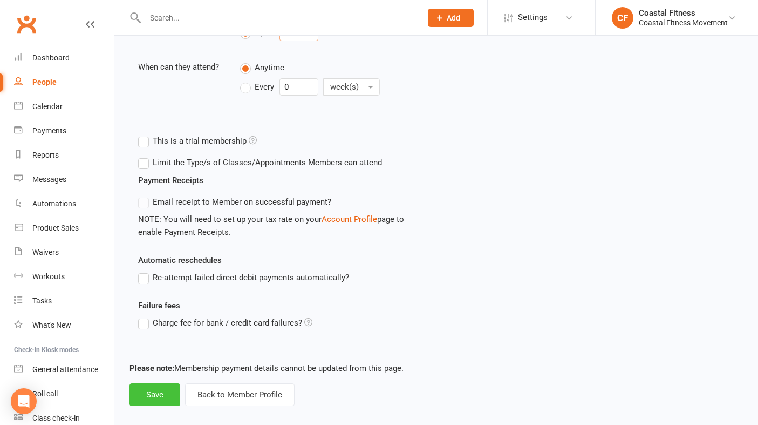
type input "5"
click at [154, 401] on button "Save" at bounding box center [154, 394] width 51 height 23
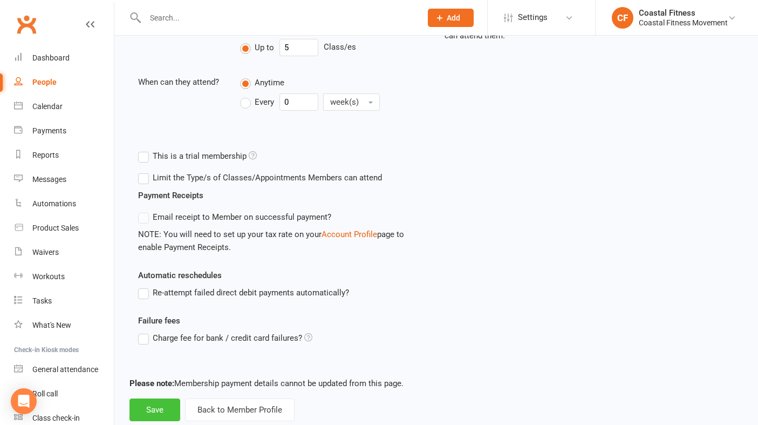
scroll to position [303, 0]
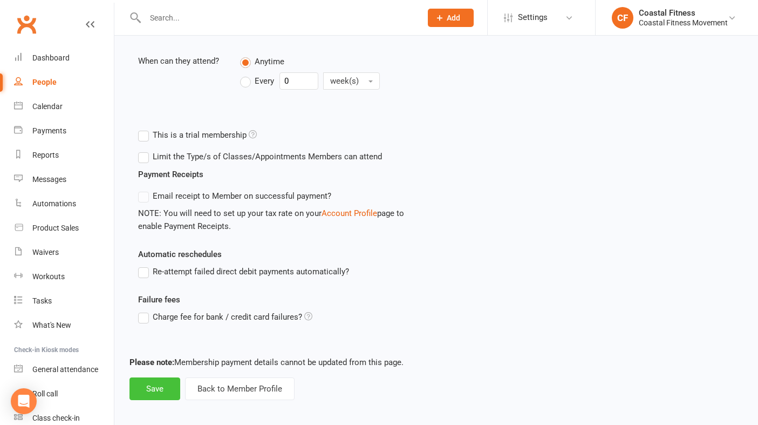
click at [154, 384] on button "Save" at bounding box center [154, 388] width 51 height 23
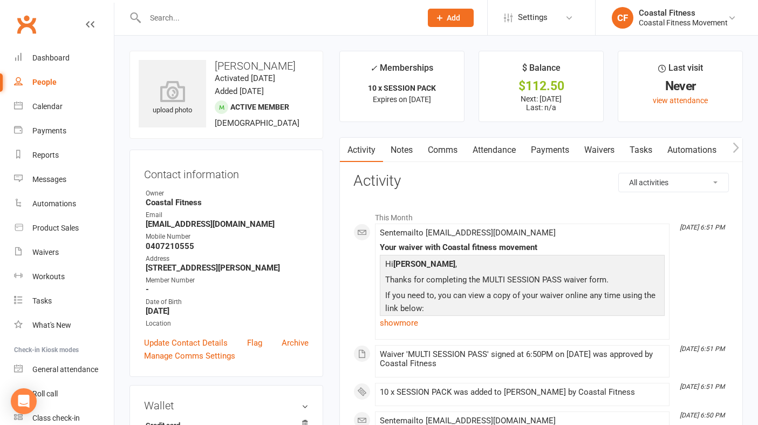
click at [603, 150] on link "Waivers" at bounding box center [599, 150] width 45 height 25
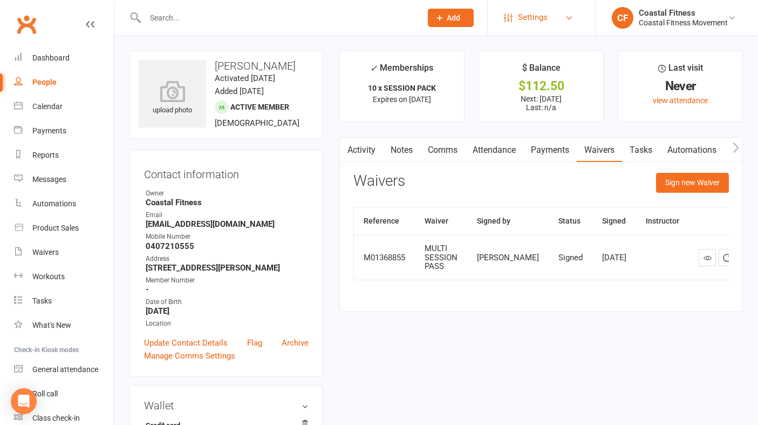
click at [575, 10] on link "Settings" at bounding box center [541, 17] width 75 height 24
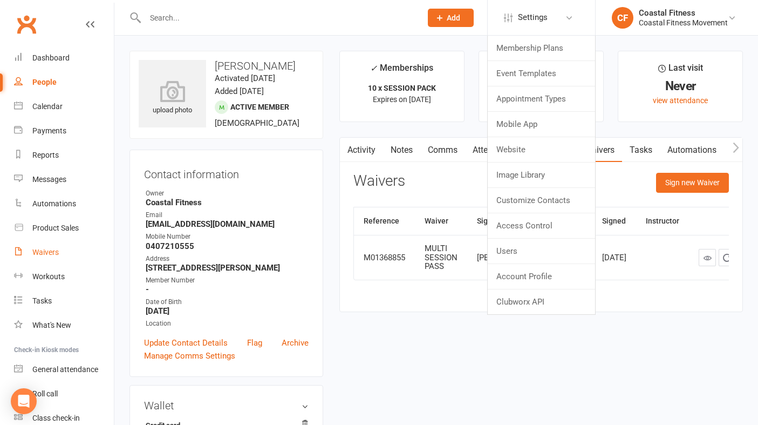
click at [59, 258] on link "Waivers" at bounding box center [64, 252] width 100 height 24
select select "25"
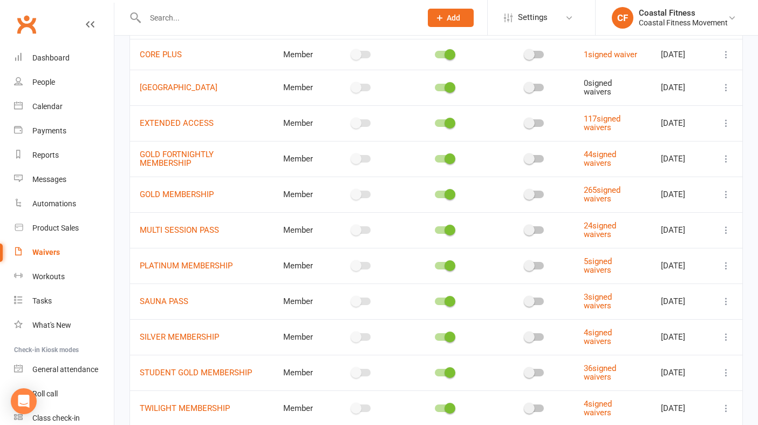
scroll to position [497, 0]
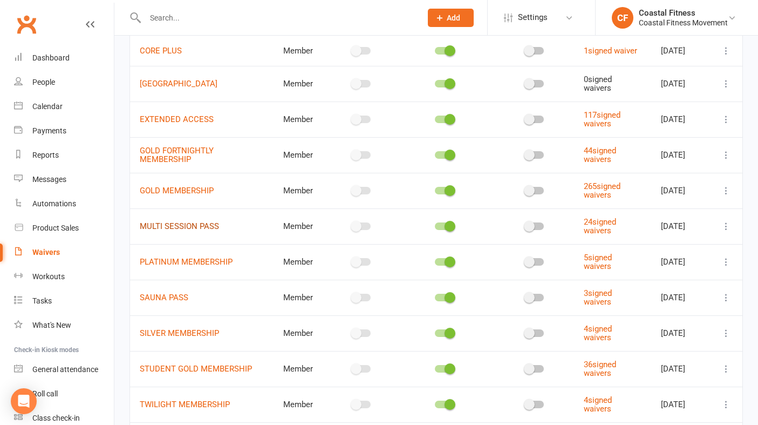
click at [192, 231] on link "MULTI SESSION PASS" at bounding box center [179, 226] width 79 height 10
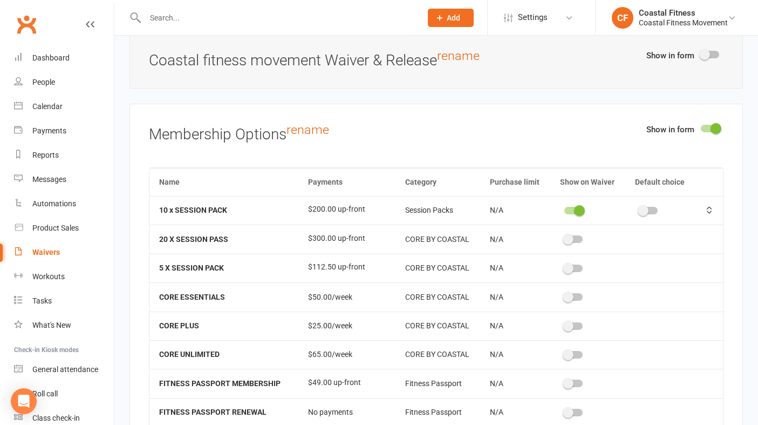
scroll to position [2, 0]
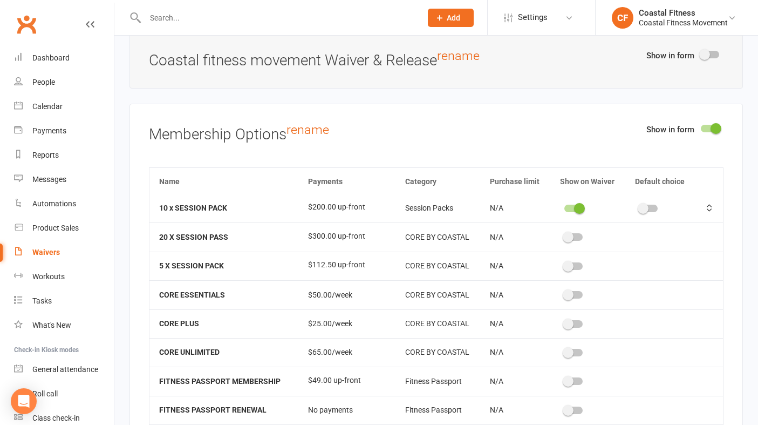
click at [572, 262] on span at bounding box center [568, 266] width 11 height 11
click at [564, 264] on input "checkbox" at bounding box center [564, 264] width 0 height 0
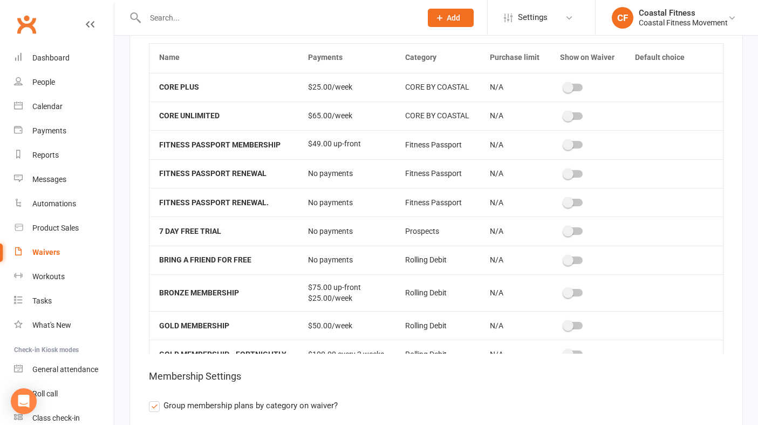
scroll to position [0, 0]
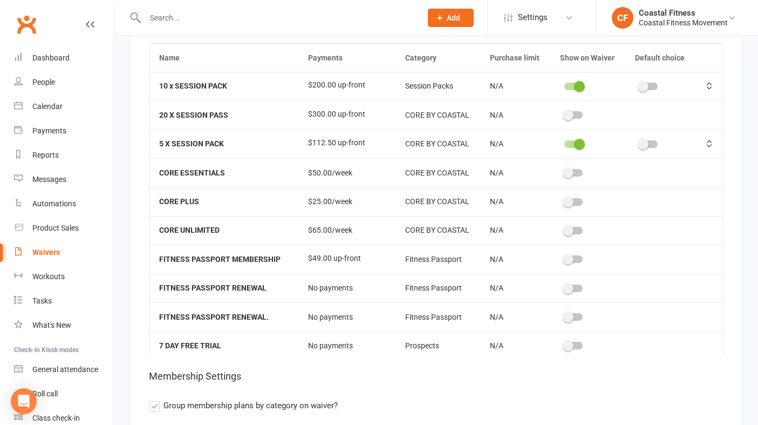
click at [569, 111] on span at bounding box center [568, 115] width 11 height 11
click at [564, 113] on input "checkbox" at bounding box center [564, 113] width 0 height 0
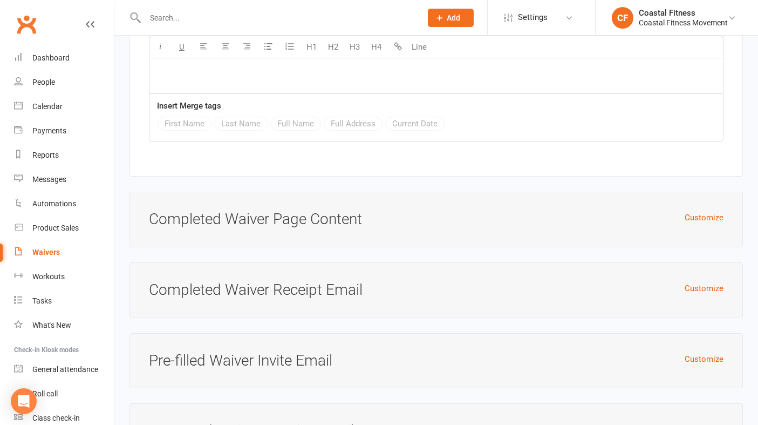
scroll to position [4310, 0]
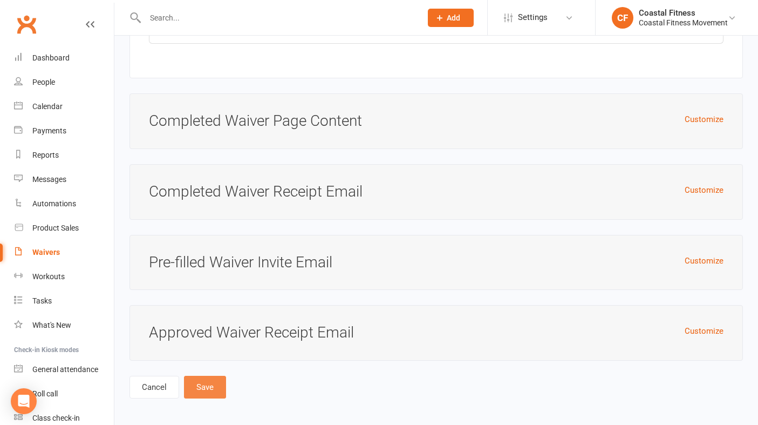
click at [211, 386] on button "Save" at bounding box center [205, 386] width 42 height 23
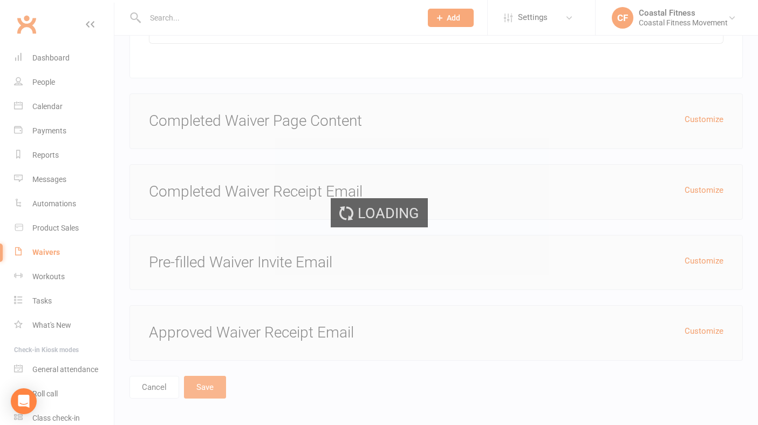
select select "25"
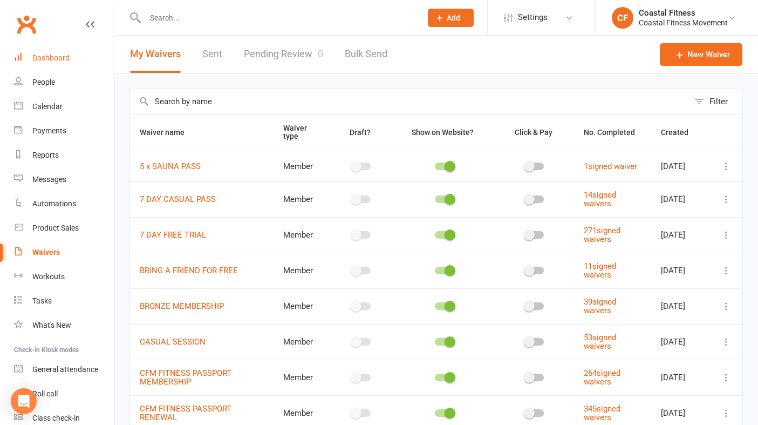
click at [56, 56] on div "Dashboard" at bounding box center [50, 57] width 37 height 9
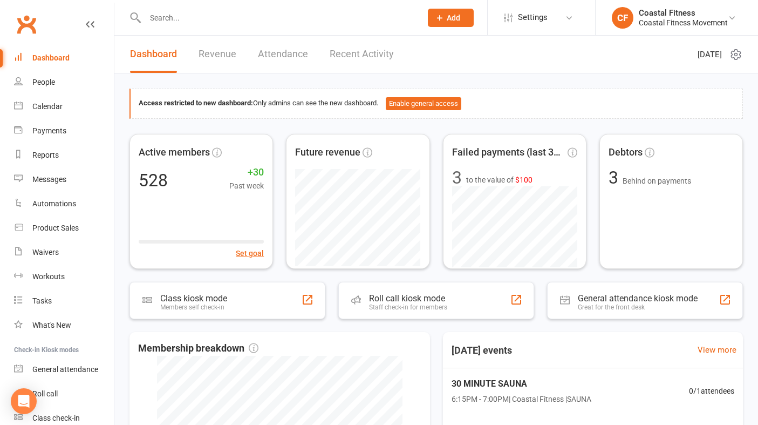
click at [200, 15] on input "text" at bounding box center [278, 17] width 272 height 15
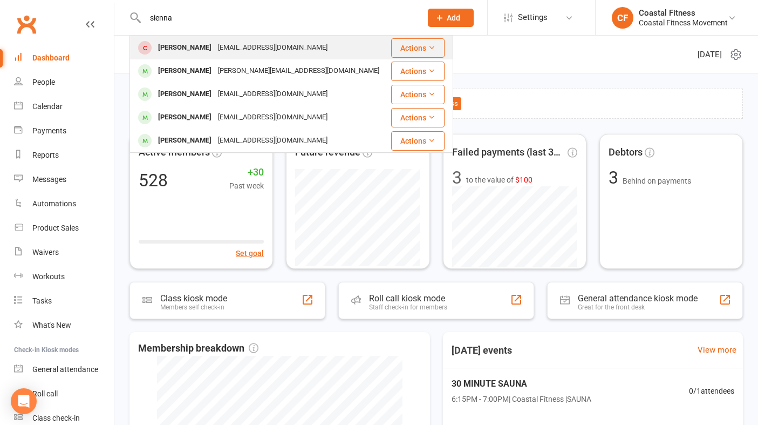
type input "sienna"
click at [194, 42] on div "[PERSON_NAME]" at bounding box center [185, 48] width 60 height 16
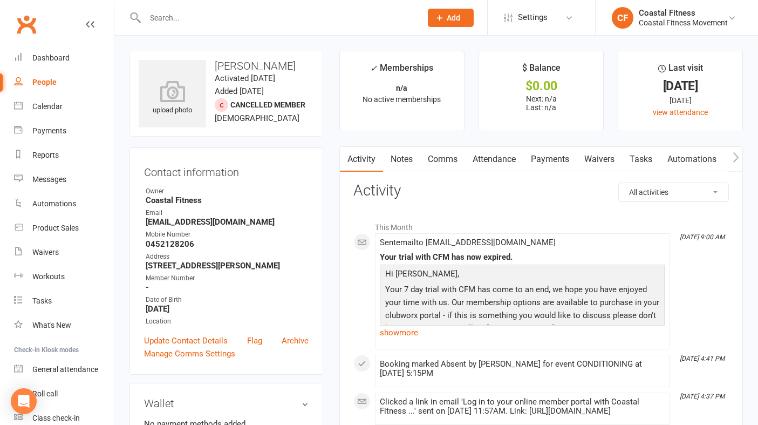
click at [598, 156] on link "Waivers" at bounding box center [599, 159] width 45 height 25
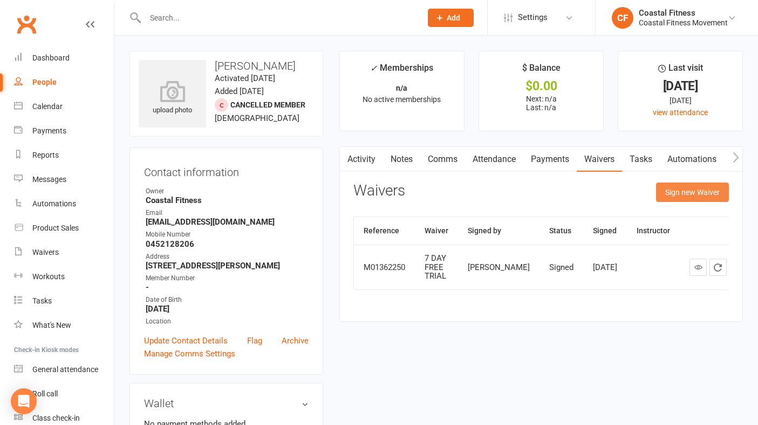
click at [674, 192] on button "Sign new Waiver" at bounding box center [692, 191] width 73 height 19
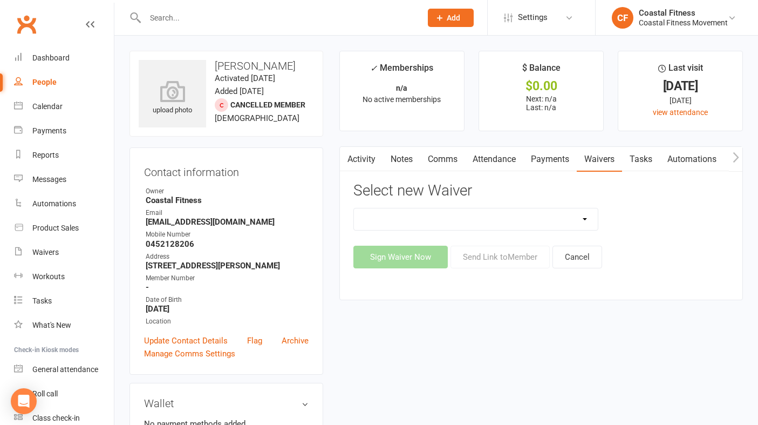
click at [543, 216] on select "5 x SAUNA PASS 7 DAY CASUAL PASS 7 DAY FREE TRIAL BRING A FRIEND FOR FREE BRONZ…" at bounding box center [476, 219] width 244 height 22
select select "3659"
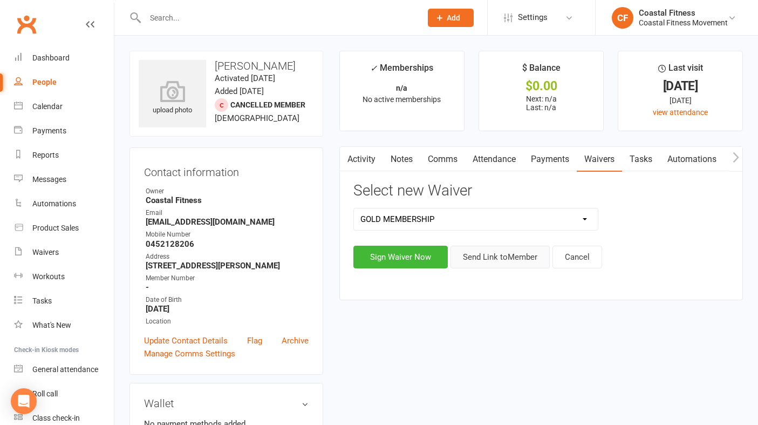
click at [504, 259] on button "Send Link to Member" at bounding box center [499, 256] width 99 height 23
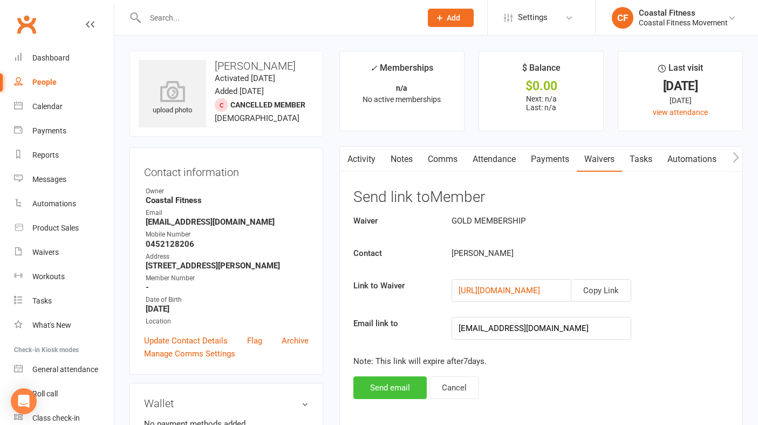
click at [405, 388] on button "Send email" at bounding box center [389, 387] width 73 height 23
